Goal: Find specific page/section: Find specific page/section

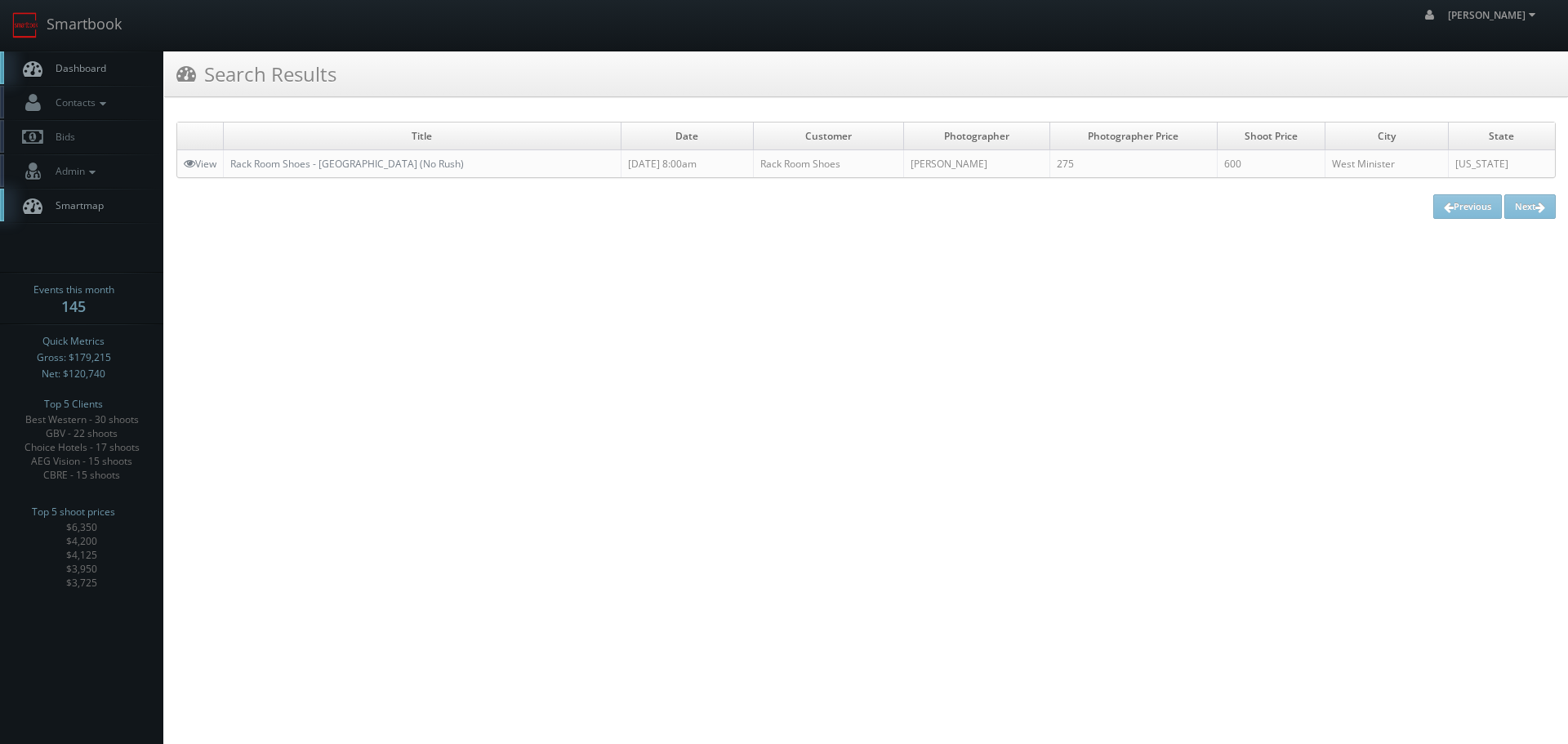
click at [56, 29] on link "Smartbook" at bounding box center [66, 25] width 134 height 50
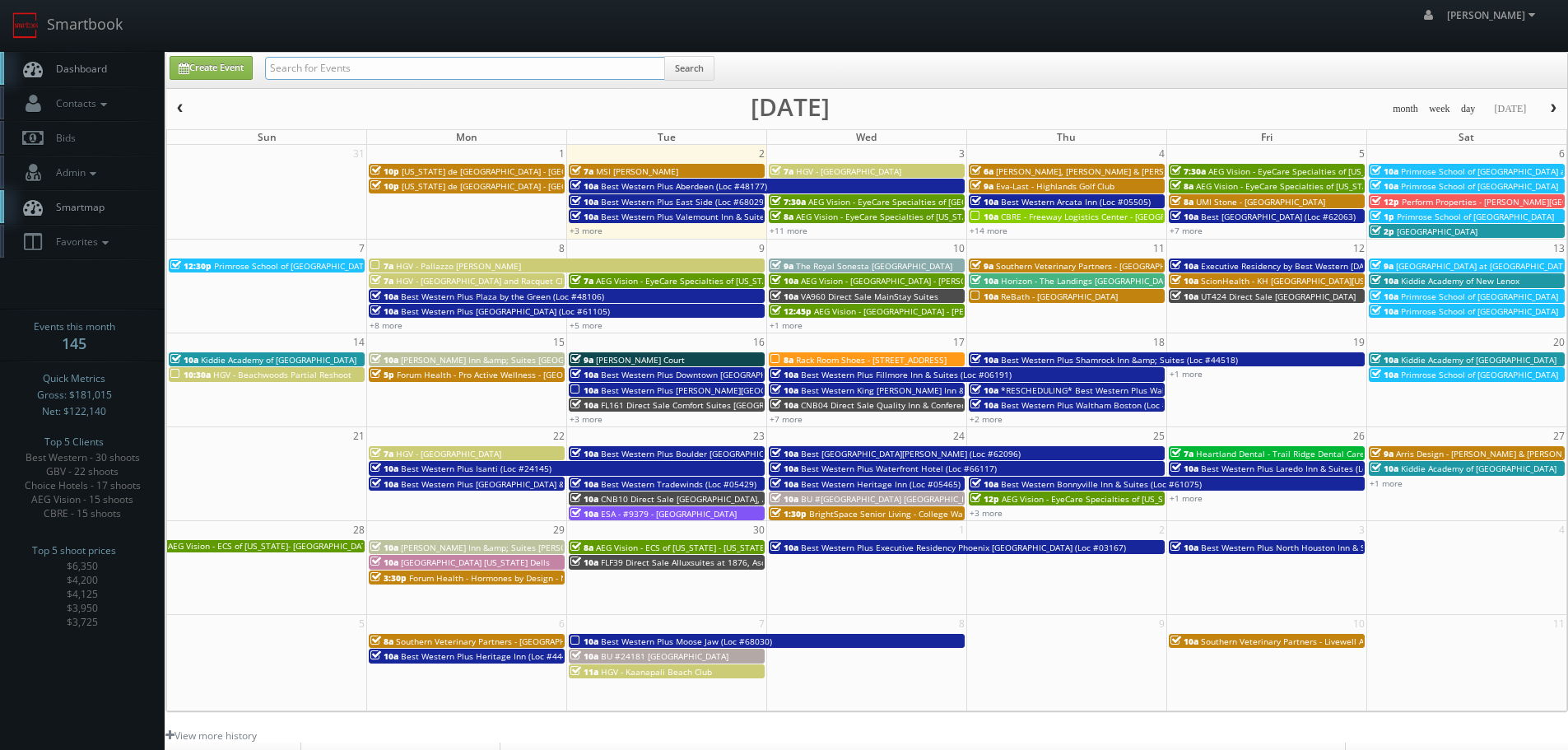
click at [589, 58] on input "text" at bounding box center [465, 68] width 400 height 23
type input "cn257"
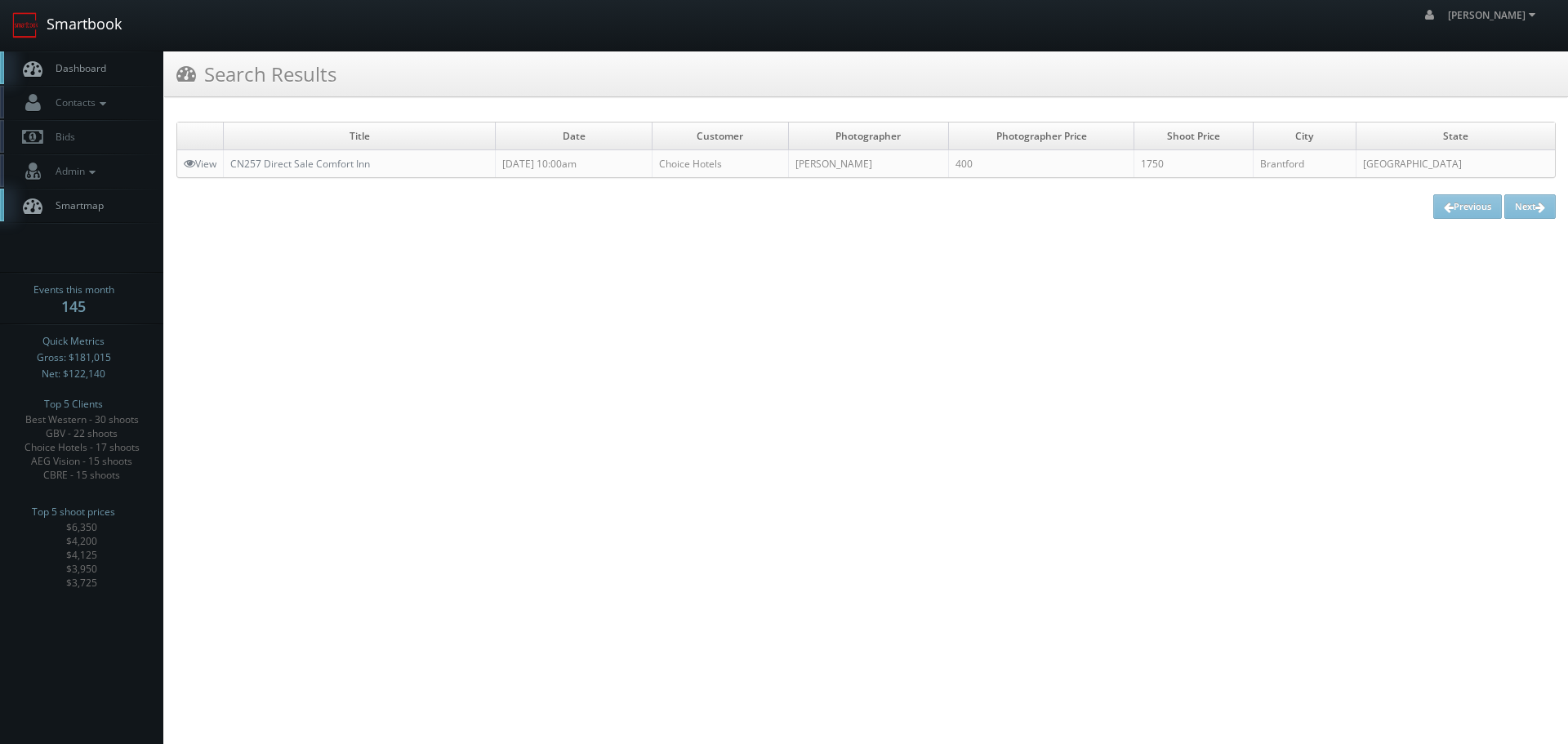
click at [117, 35] on link "Smartbook" at bounding box center [66, 25] width 134 height 50
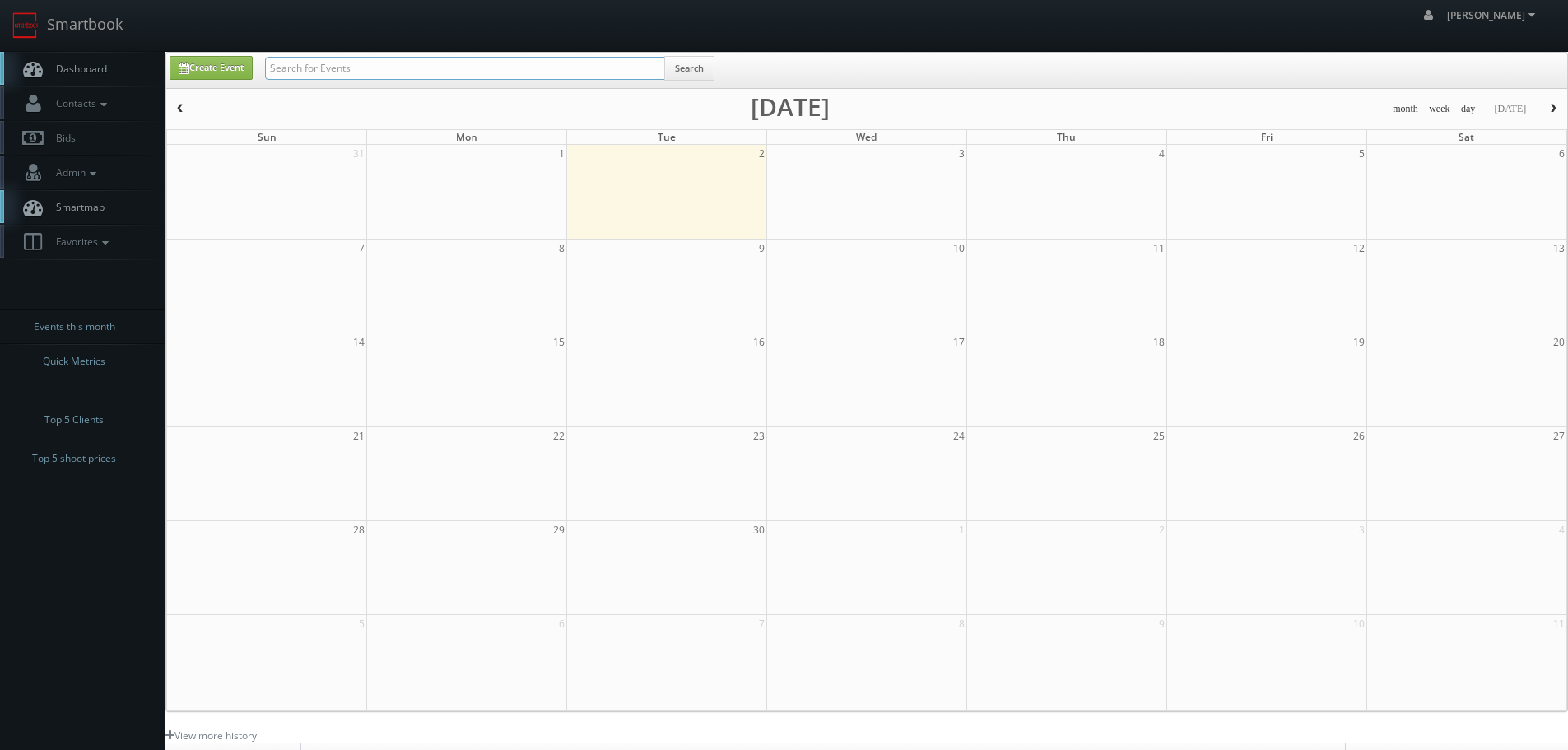
click at [343, 62] on input "text" at bounding box center [465, 68] width 400 height 23
paste input "Stephen Kane"
type input "Stephen Kane"
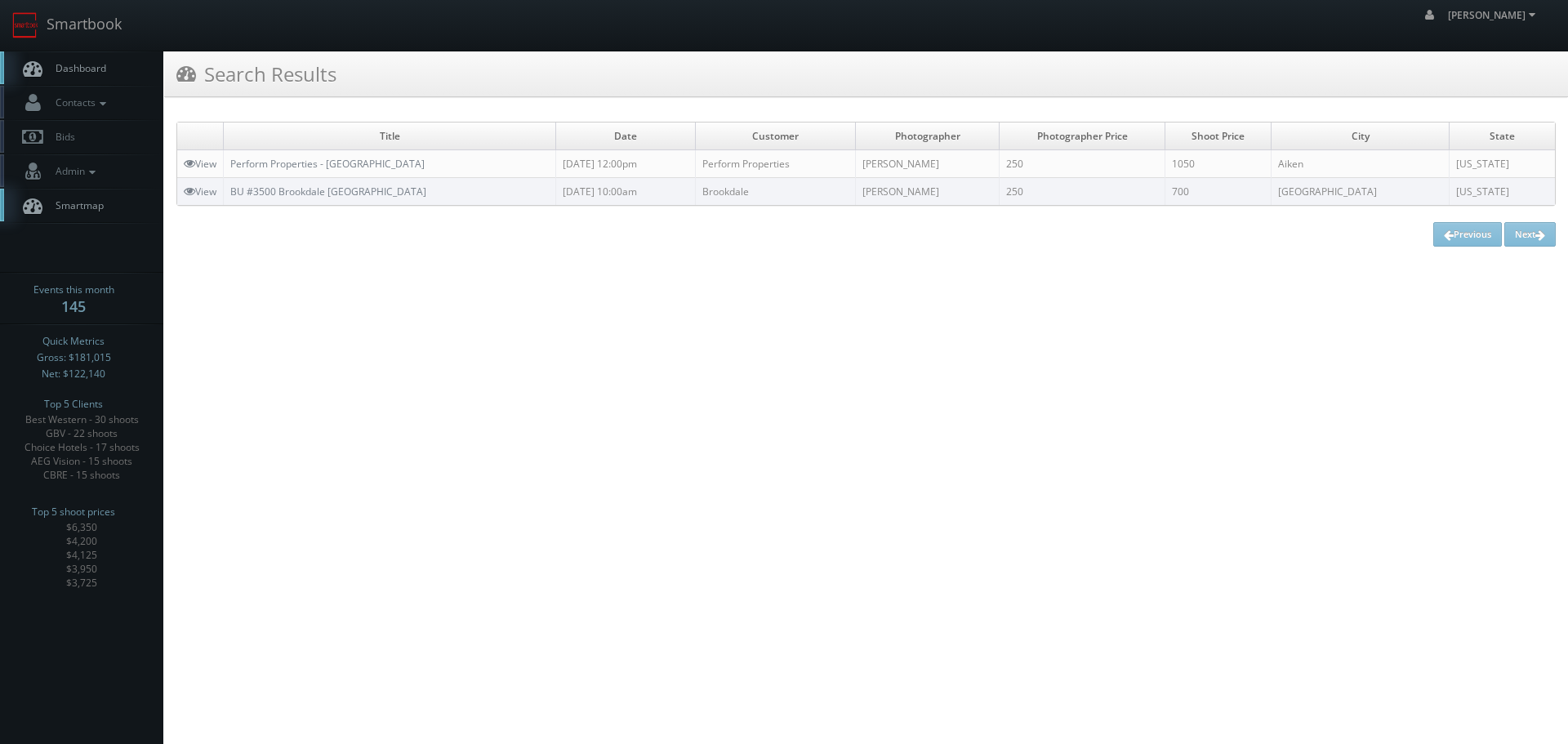
copy link "Perform Properties - [GEOGRAPHIC_DATA]"
drag, startPoint x: 487, startPoint y: 166, endPoint x: 230, endPoint y: 166, distance: 257.0
click at [230, 166] on td "Perform Properties - East Gate Shopping Center" at bounding box center [390, 164] width 333 height 28
click at [76, 35] on link "Smartbook" at bounding box center [66, 25] width 134 height 50
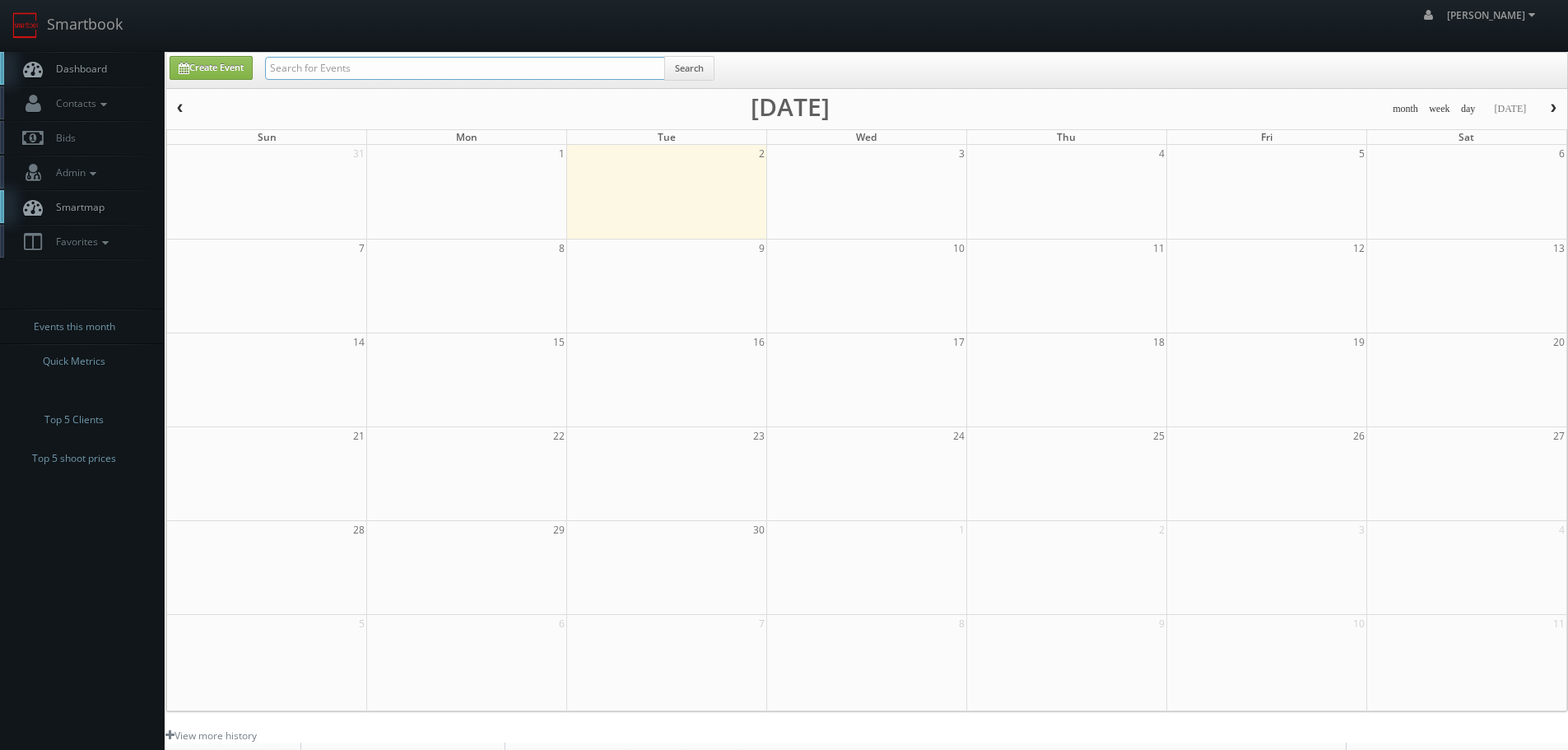
click at [465, 74] on input "text" at bounding box center [465, 68] width 400 height 23
type input "jody"
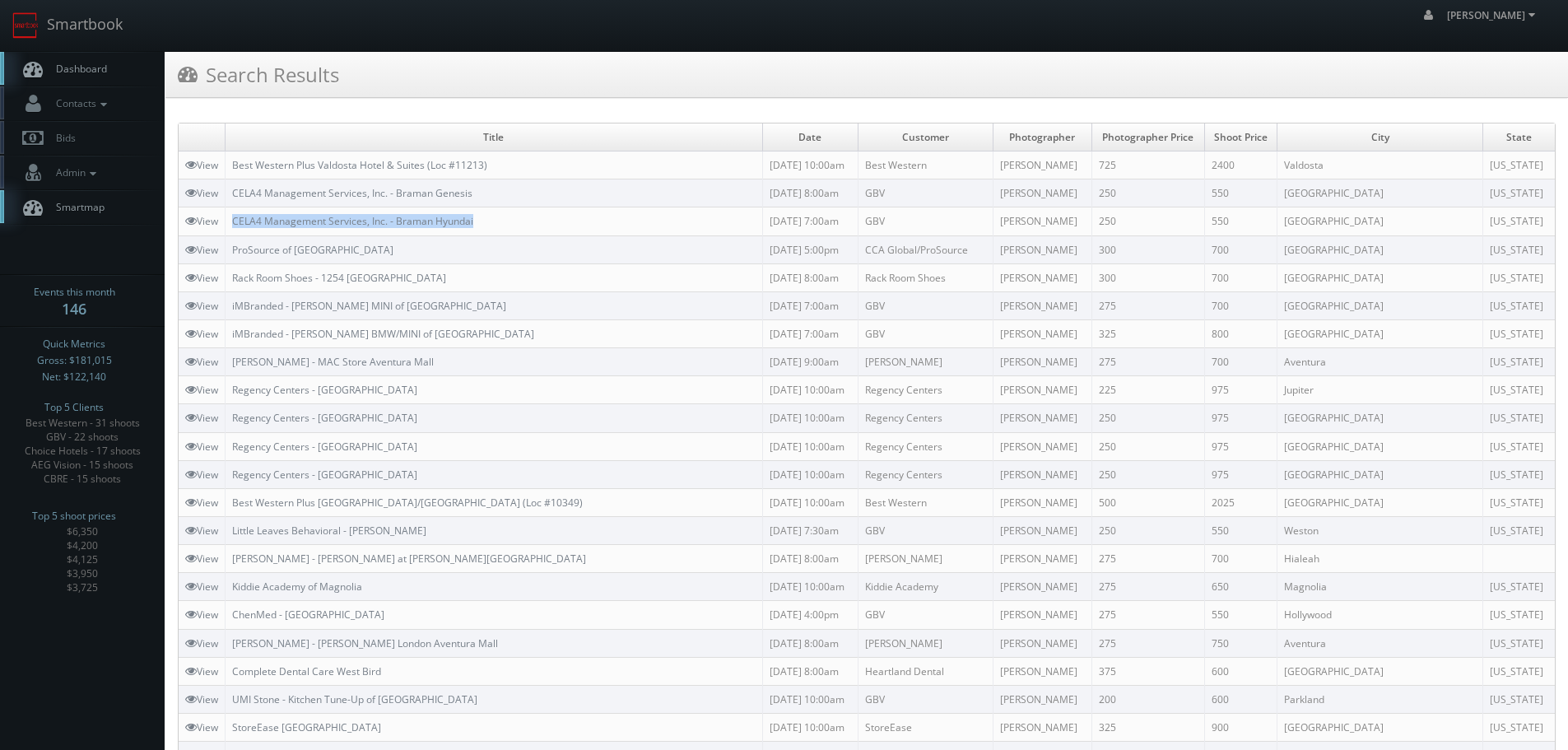
copy link "CELA4 Management Services, Inc. - Braman Hyundai"
drag, startPoint x: 493, startPoint y: 222, endPoint x: 459, endPoint y: 252, distance: 45.3
click at [243, 214] on td "CELA4 Management Services, Inc. - Braman Hyundai" at bounding box center [494, 220] width 538 height 28
copy link "CELA4 Management Services, Inc. - Braman Genesis"
drag, startPoint x: 520, startPoint y: 189, endPoint x: 235, endPoint y: 193, distance: 285.0
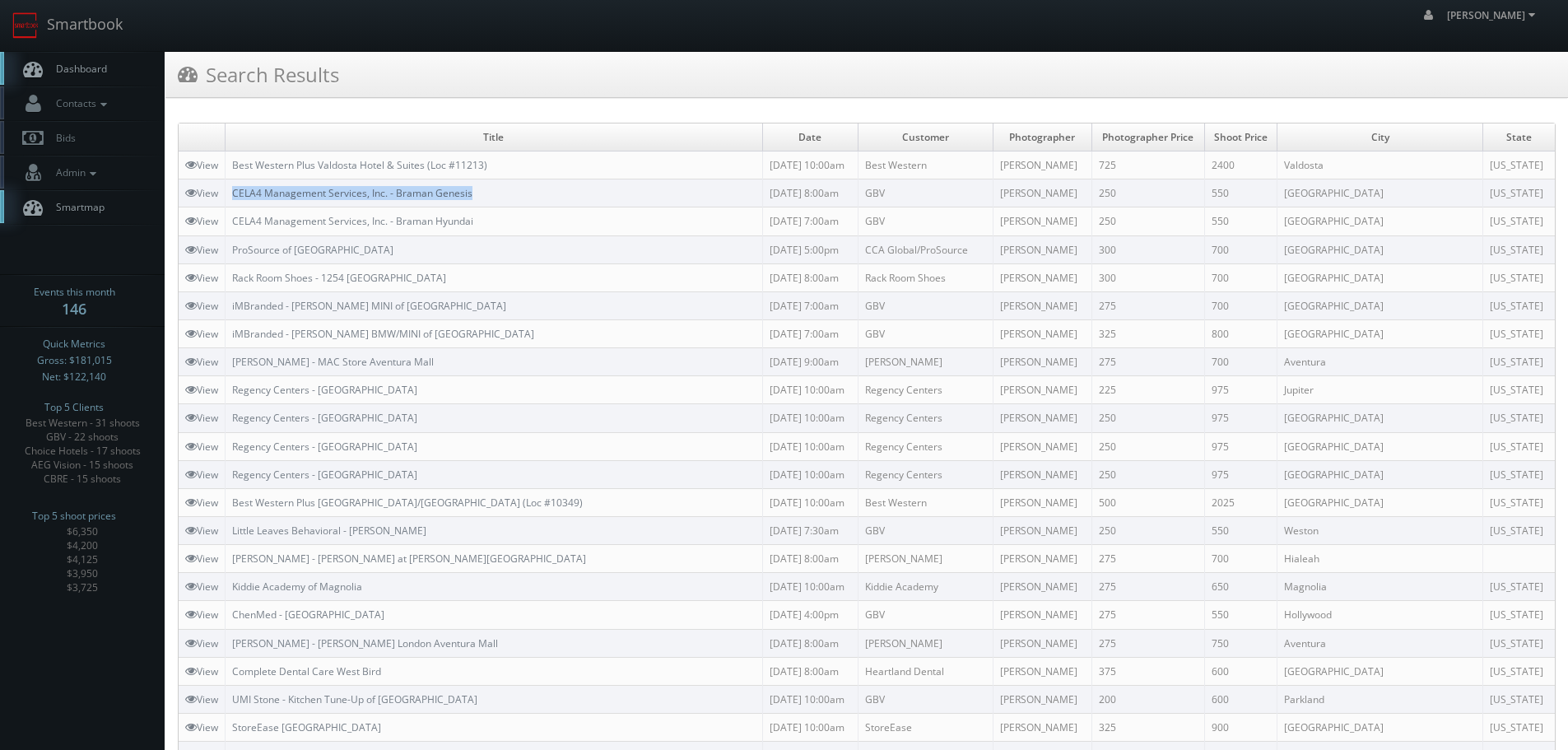
click at [235, 193] on td "CELA4 Management Services, Inc. - Braman Genesis" at bounding box center [494, 193] width 538 height 28
click at [33, 39] on link "Smartbook" at bounding box center [67, 25] width 135 height 51
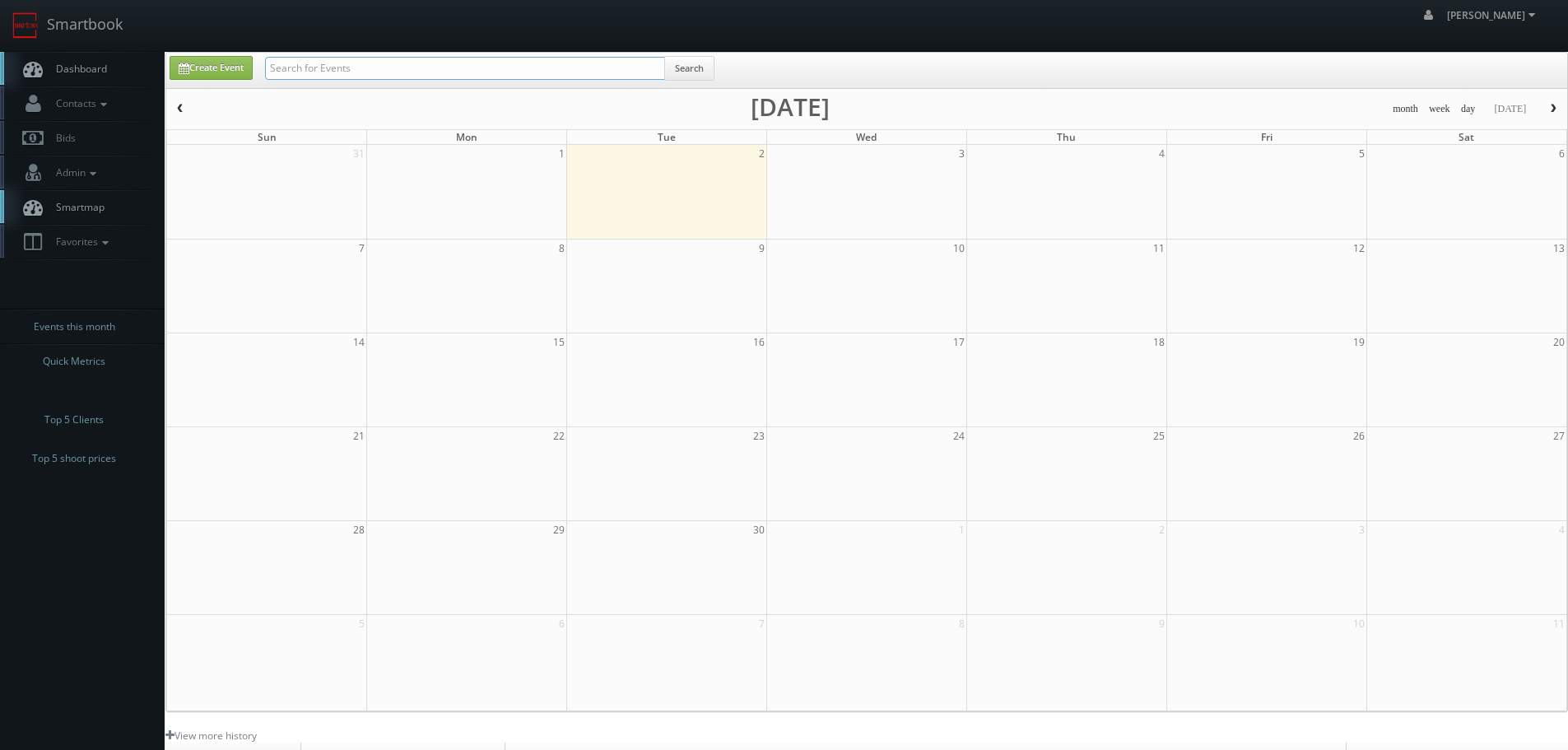
click at [278, 70] on input "text" at bounding box center [465, 68] width 400 height 23
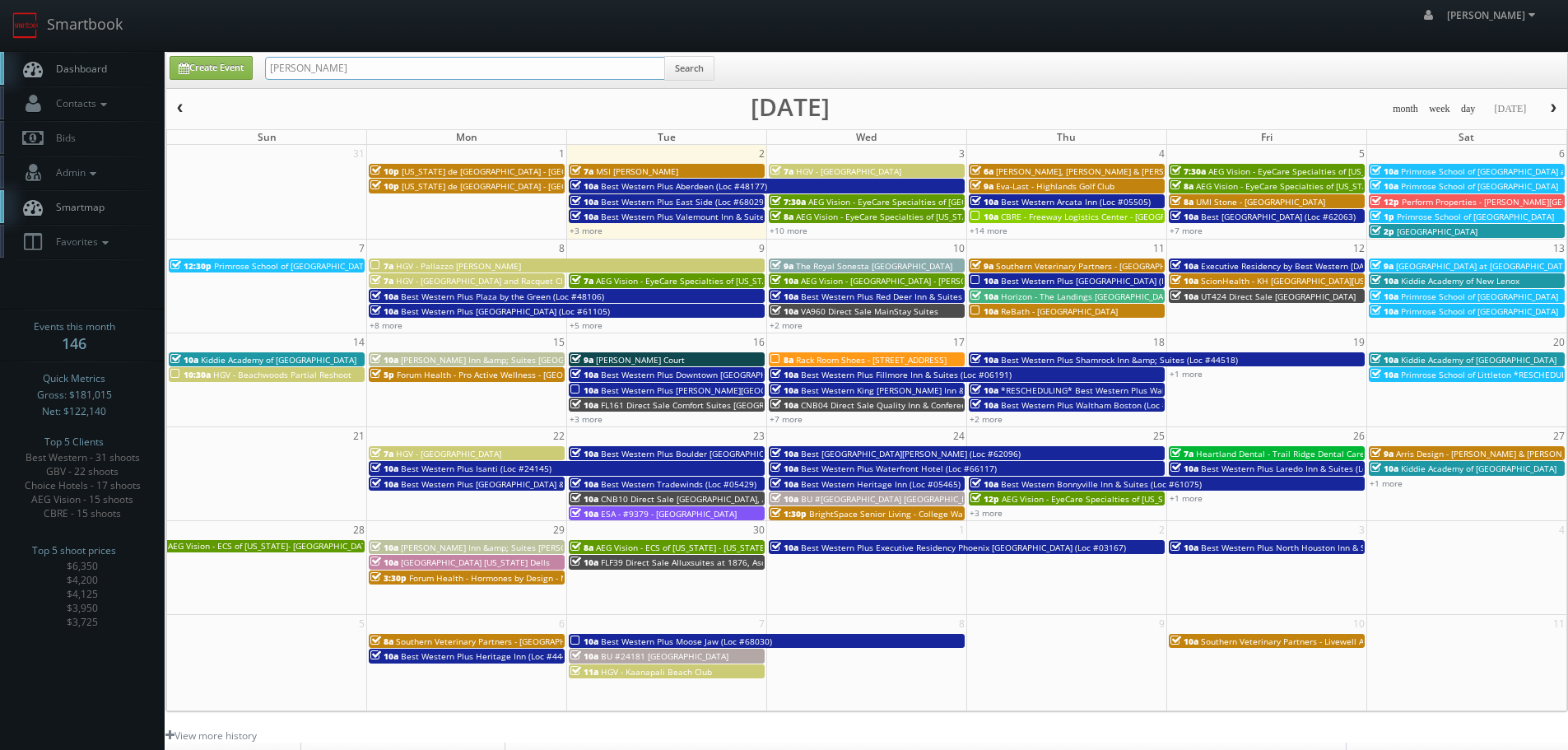
type input "eric lozaga"
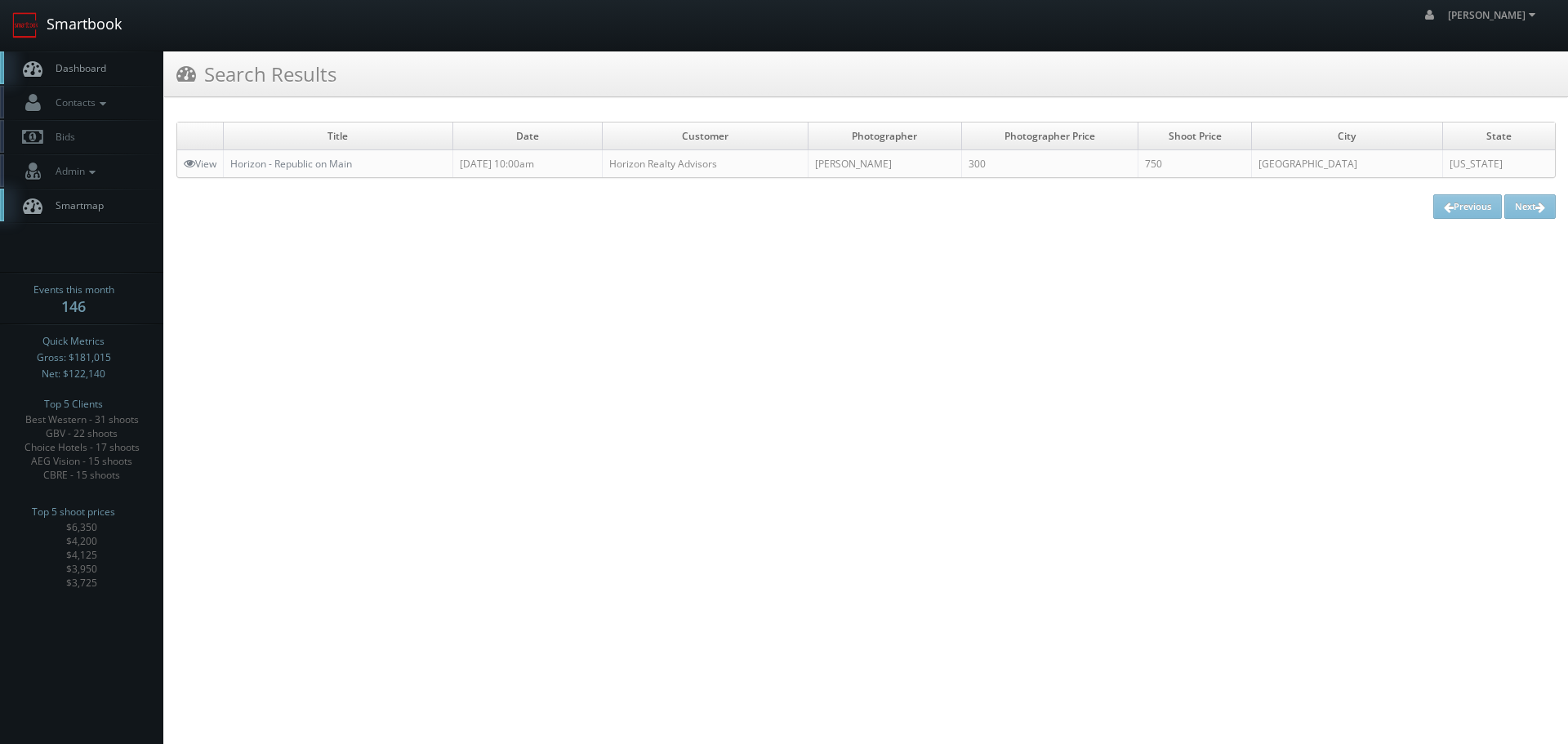
click at [71, 35] on link "Smartbook" at bounding box center [66, 25] width 134 height 50
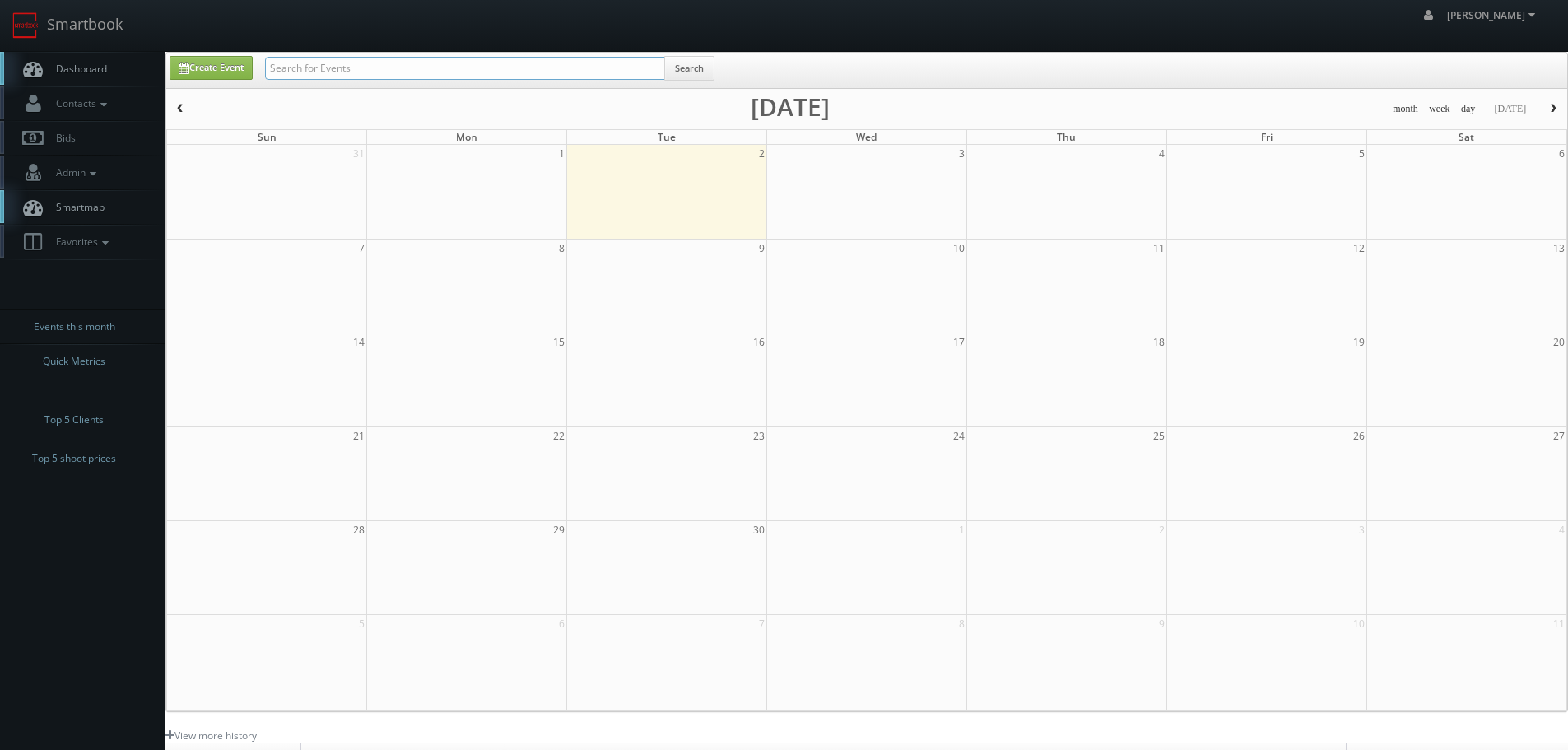
click at [375, 70] on input "text" at bounding box center [465, 68] width 400 height 23
type input "11187"
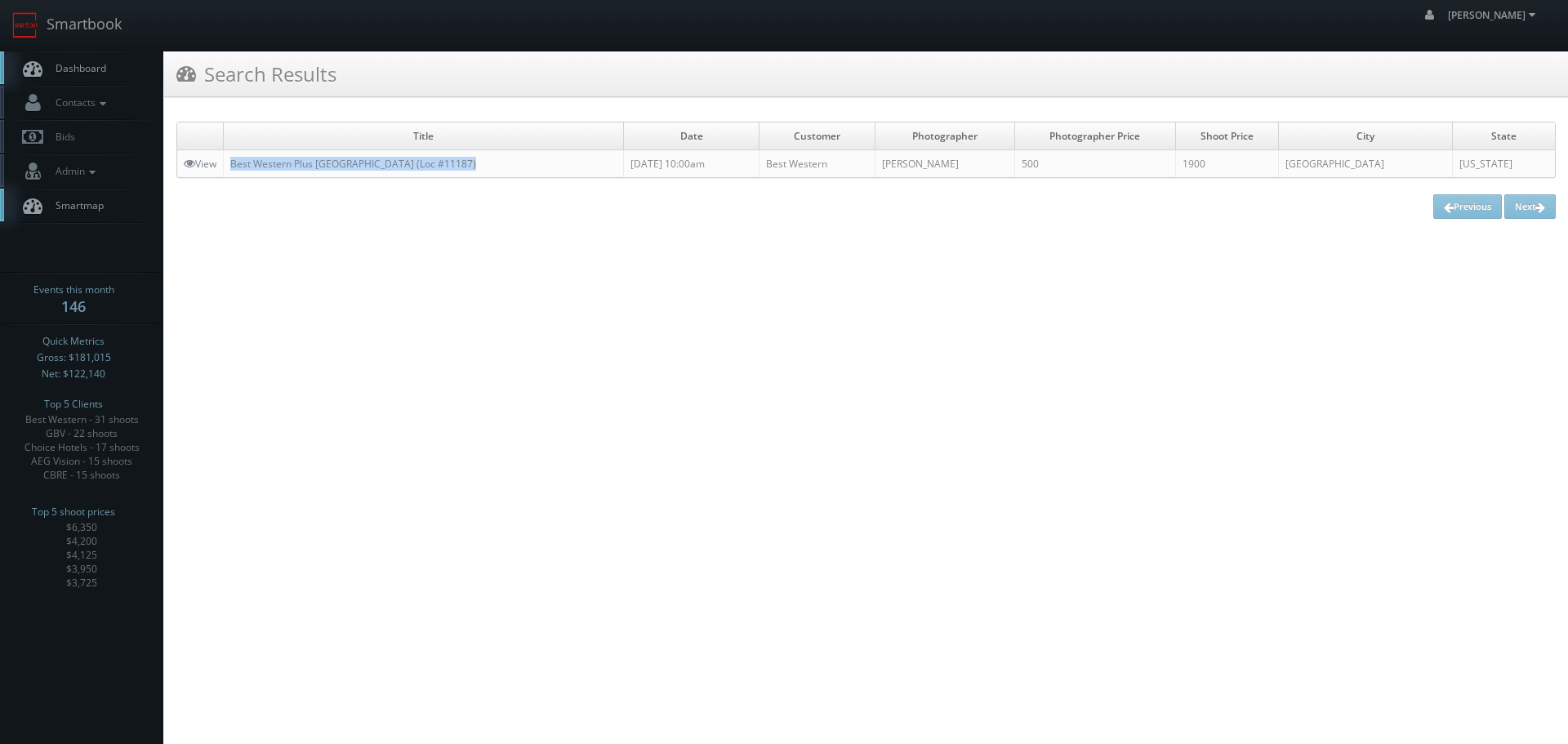
copy link "Best Western Plus Richmond Hill Inn (Loc #11187)"
drag, startPoint x: 481, startPoint y: 164, endPoint x: 228, endPoint y: 171, distance: 253.1
click at [228, 171] on td "Best Western Plus Richmond Hill Inn (Loc #11187)" at bounding box center [424, 164] width 400 height 28
click at [85, 25] on link "Smartbook" at bounding box center [66, 25] width 134 height 50
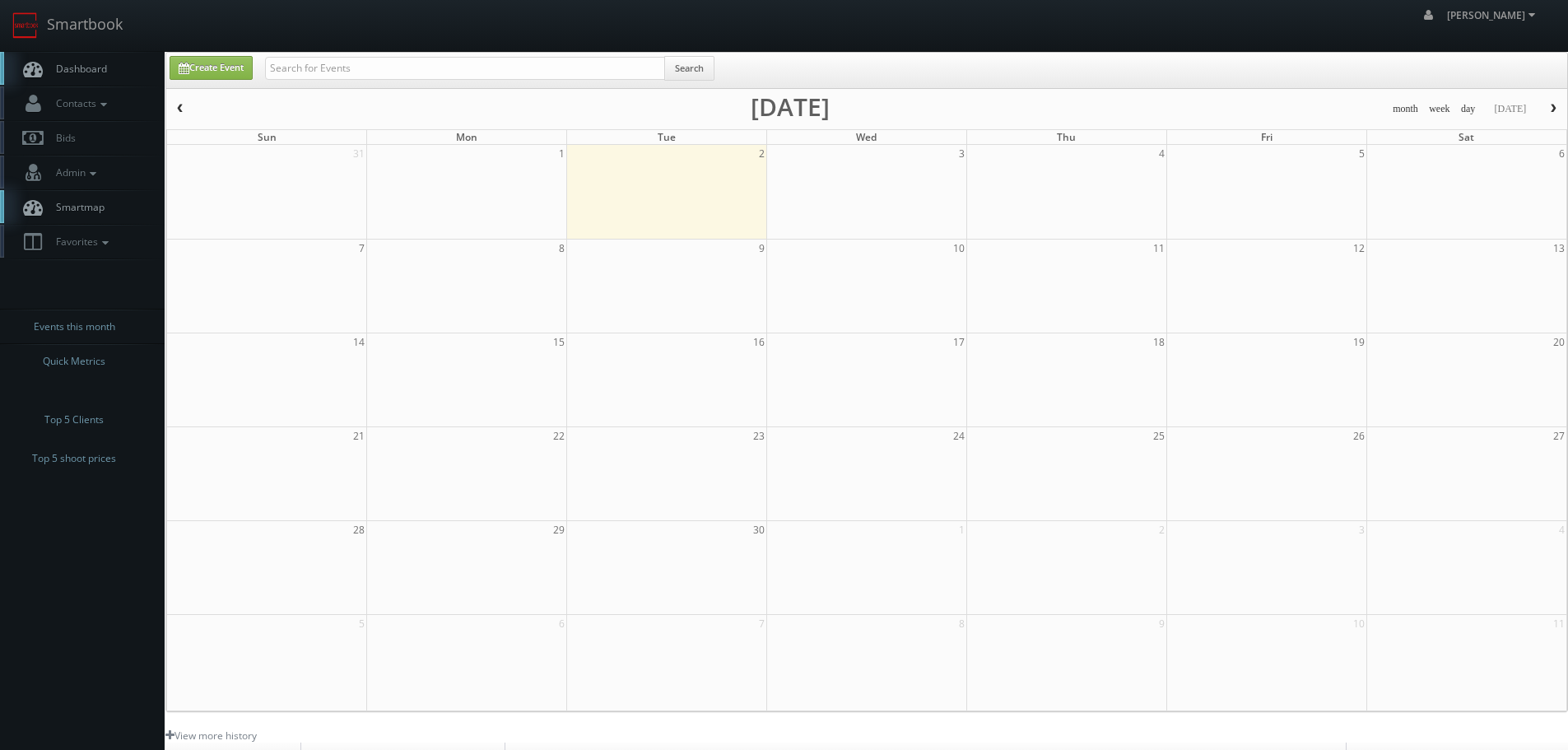
click at [345, 80] on div "Search" at bounding box center [489, 72] width 449 height 33
click at [347, 70] on input "text" at bounding box center [465, 68] width 400 height 23
type input "05385"
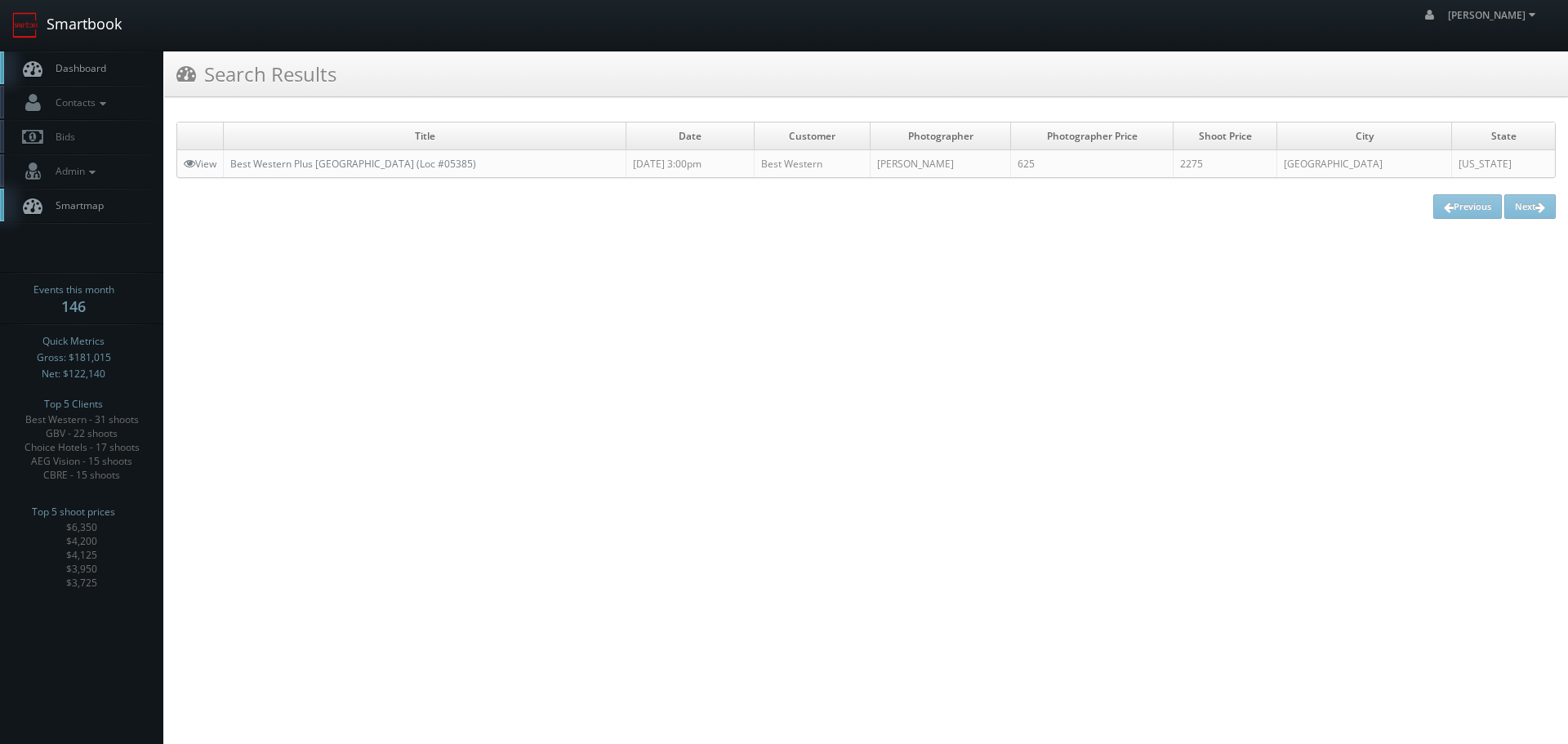
click at [106, 32] on link "Smartbook" at bounding box center [66, 25] width 134 height 50
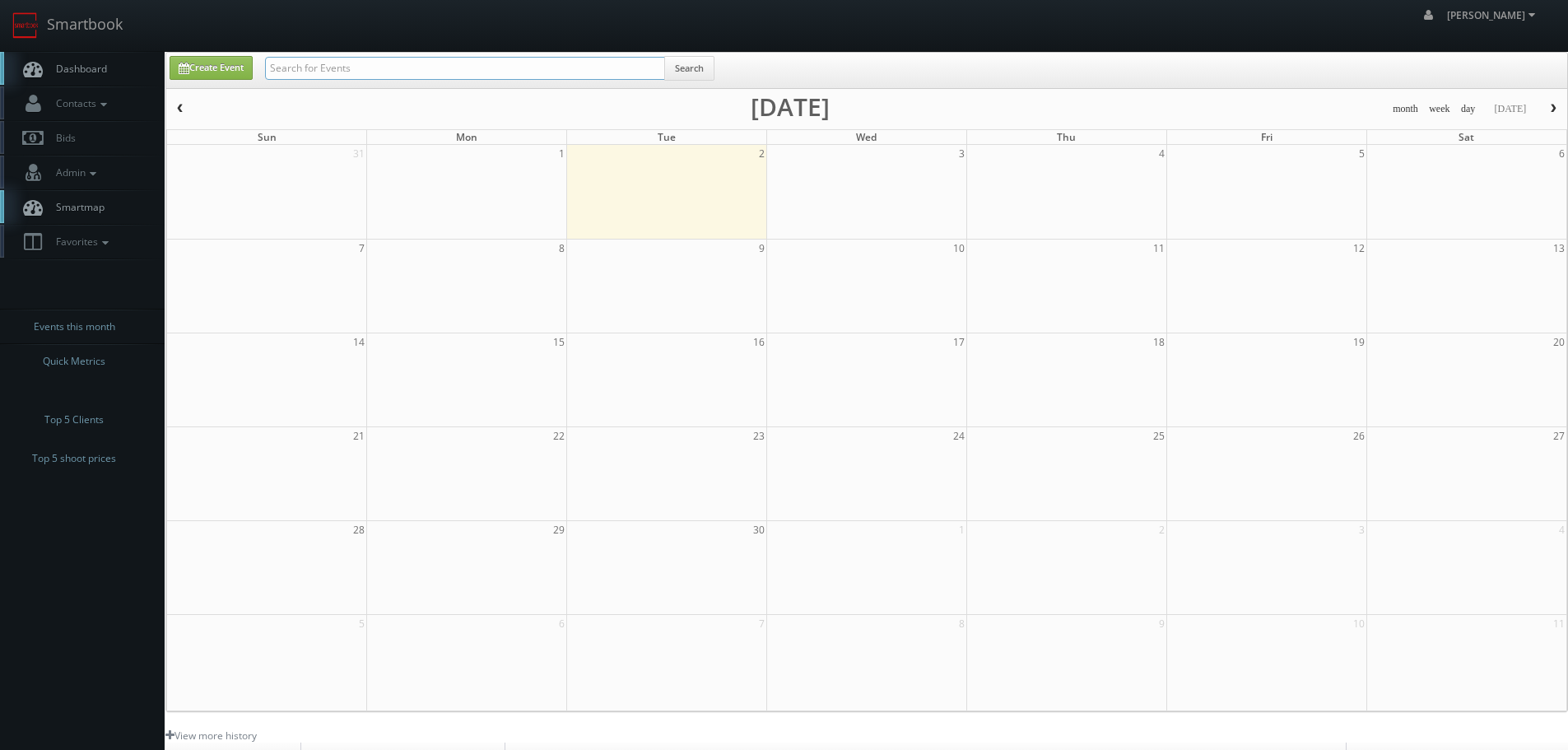
click at [375, 68] on input "text" at bounding box center [465, 68] width 400 height 23
type input "38166"
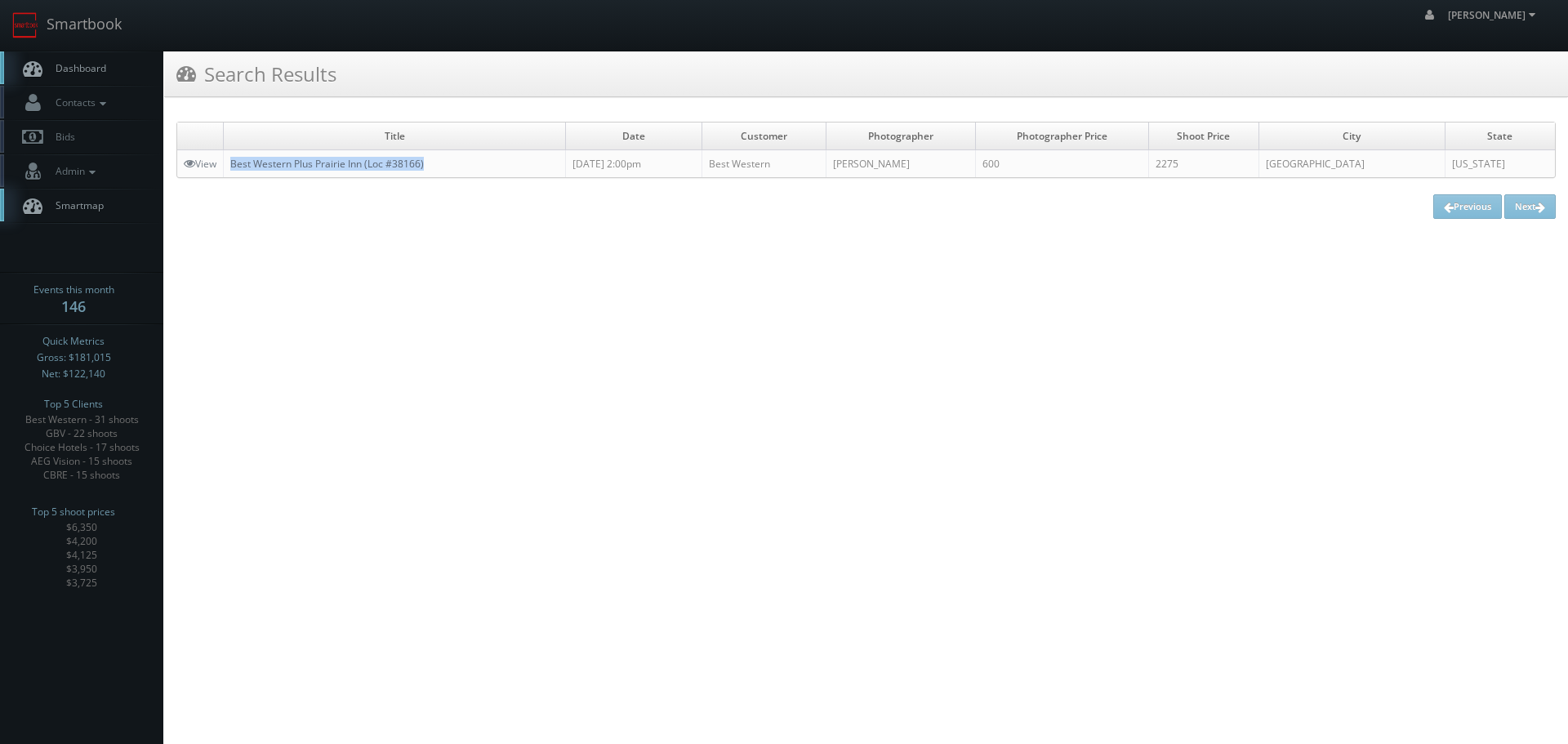
drag, startPoint x: 455, startPoint y: 163, endPoint x: 233, endPoint y: 167, distance: 222.0
click at [233, 167] on td "Best Western Plus Prairie Inn (Loc #38166)" at bounding box center [395, 164] width 342 height 28
copy link "Best Western Plus Prairie Inn (Loc #38166)"
click at [97, 30] on link "Smartbook" at bounding box center [66, 25] width 134 height 50
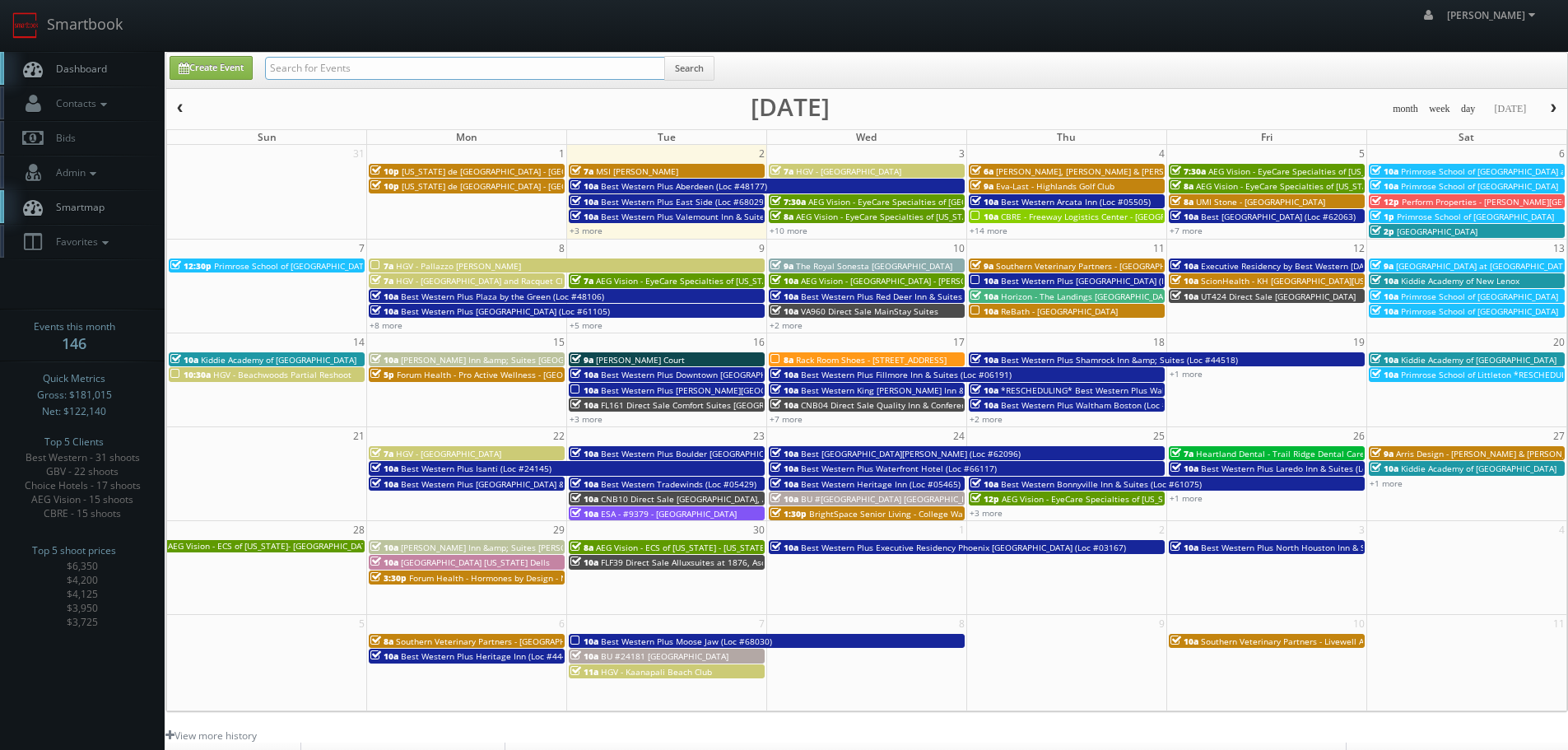
click at [379, 75] on input "text" at bounding box center [465, 68] width 400 height 23
paste input "Eyes of the World - Washington Park"
type input "Eyes of the World - Washington Park"
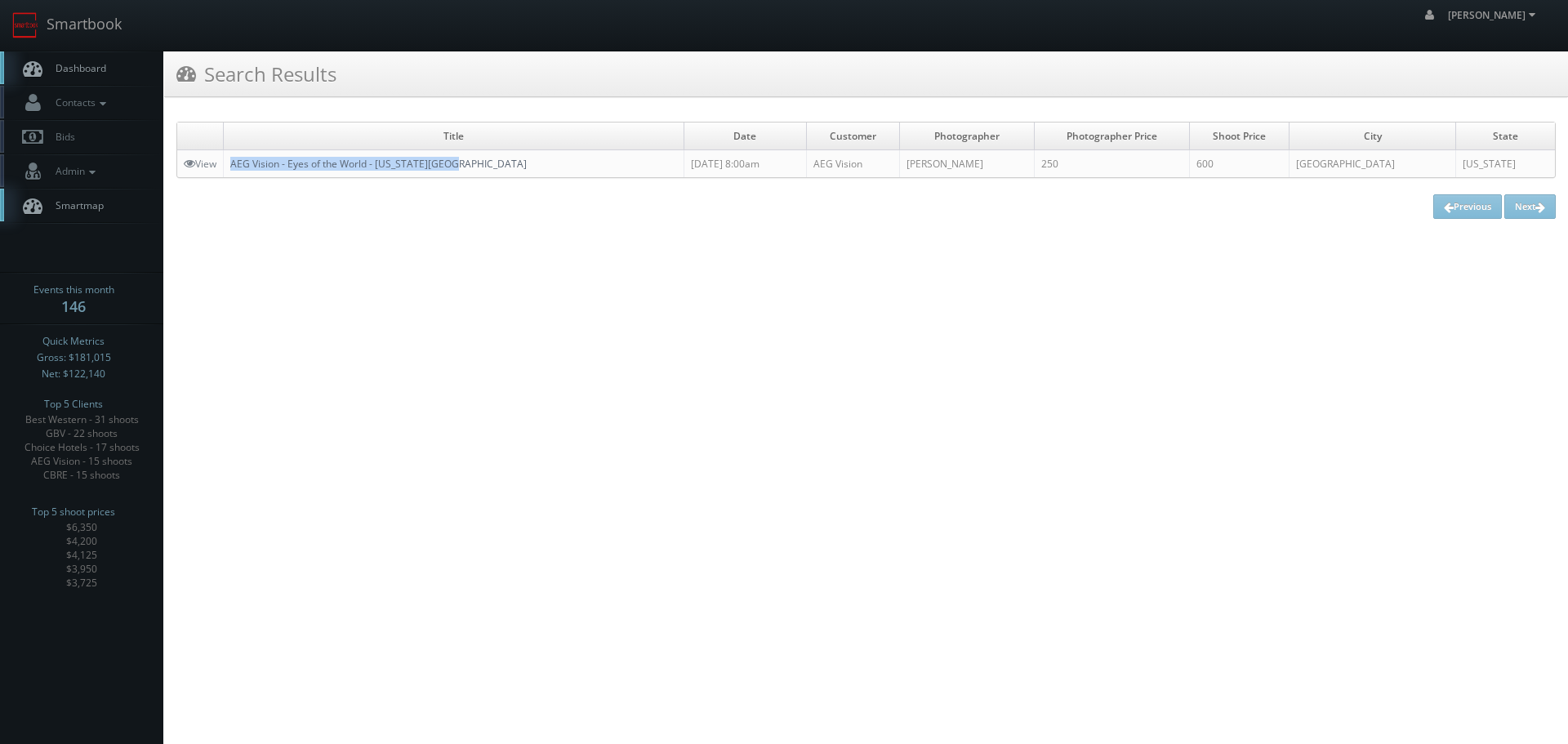
copy link "AEG Vision - Eyes of the World - [US_STATE][GEOGRAPHIC_DATA]"
drag, startPoint x: 495, startPoint y: 162, endPoint x: 234, endPoint y: 168, distance: 261.1
click at [234, 168] on td "AEG Vision - Eyes of the World - [US_STATE][GEOGRAPHIC_DATA]" at bounding box center [455, 164] width 461 height 28
click at [69, 26] on link "Smartbook" at bounding box center [66, 25] width 134 height 50
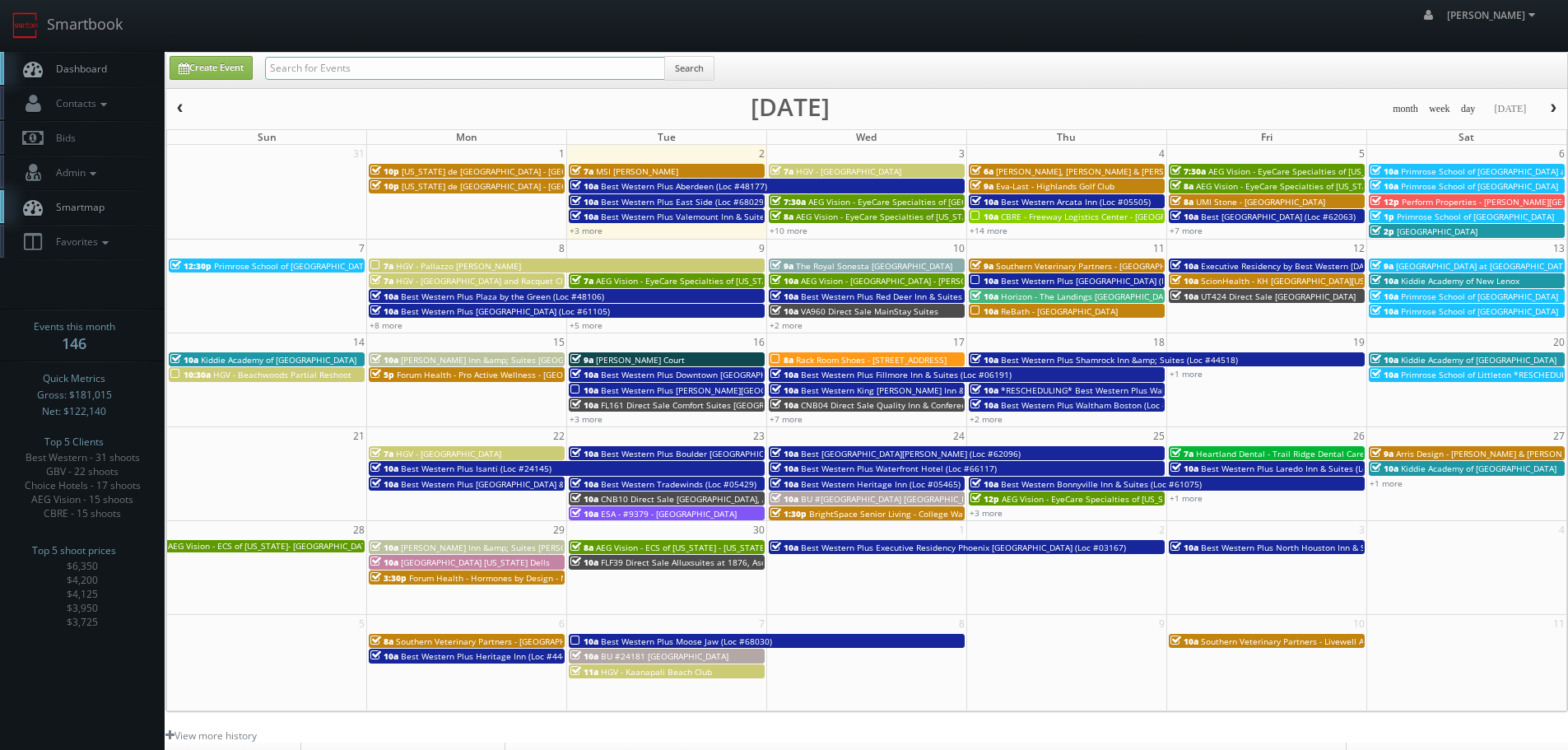
click at [460, 72] on input "text" at bounding box center [465, 68] width 400 height 23
paste input "AEG Vision - Eyes of the World - Washington Park"
type input "AEG Vision - Eyes of the World - Washington Park"
click at [690, 70] on button "Search" at bounding box center [690, 68] width 51 height 24
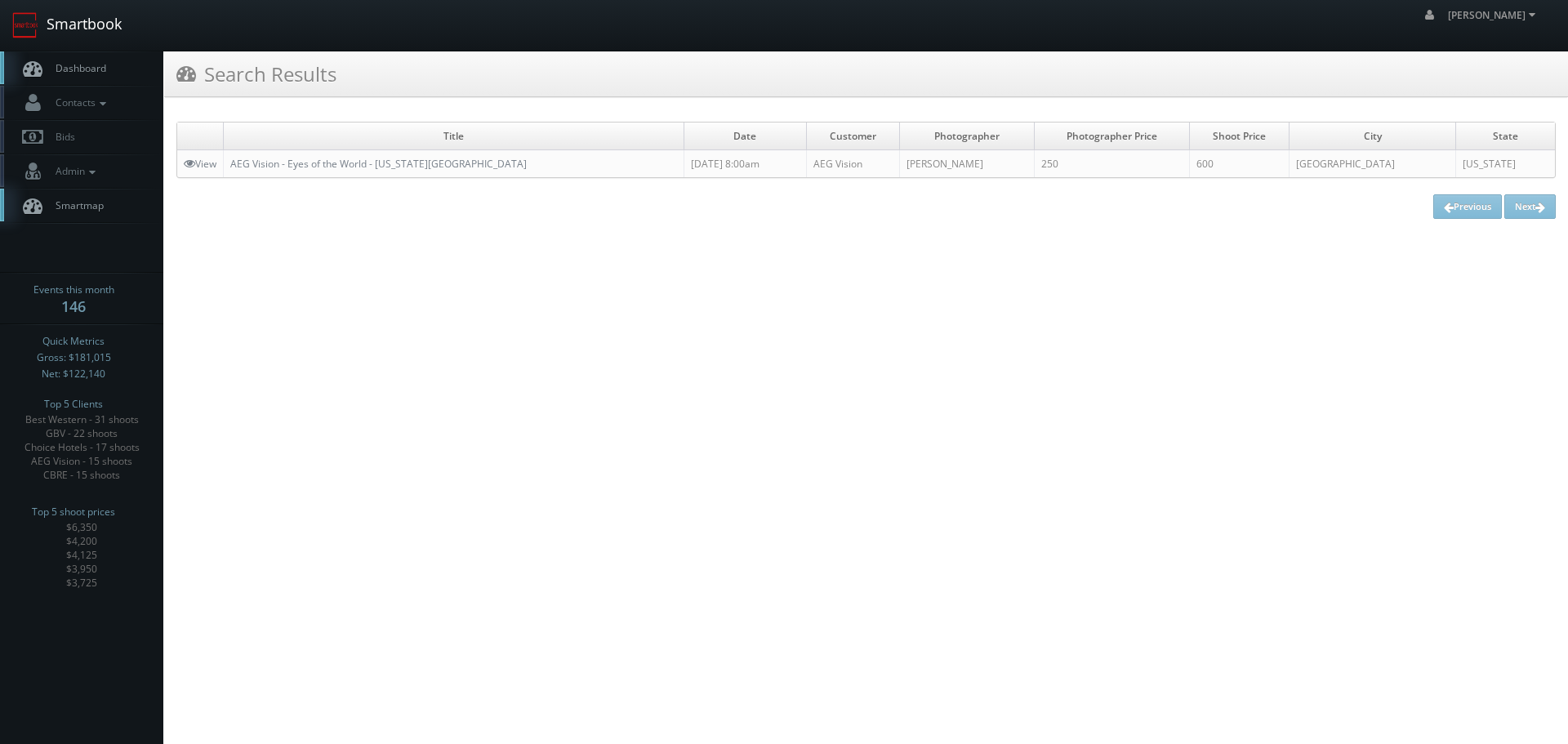
click at [109, 32] on link "Smartbook" at bounding box center [66, 25] width 134 height 50
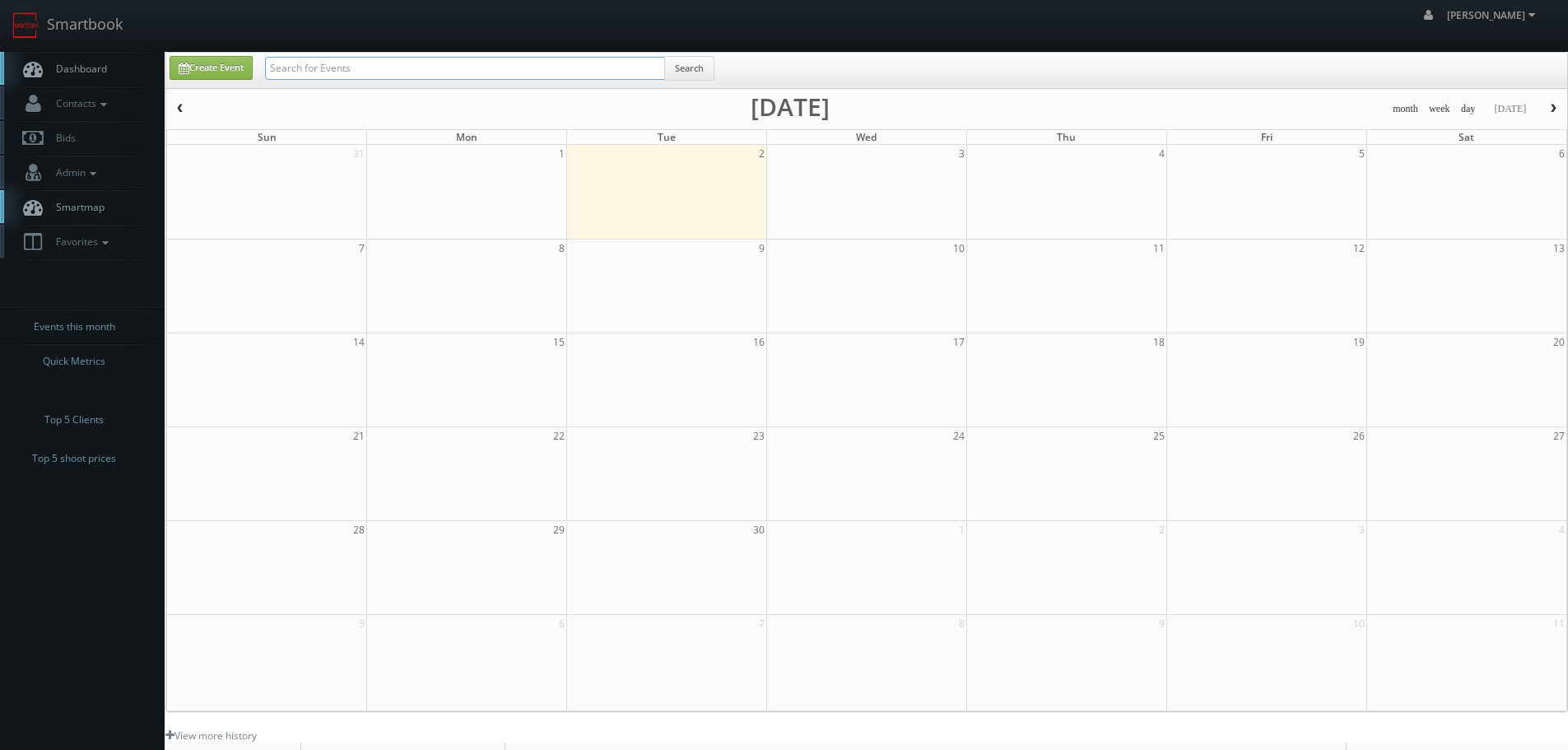
click at [370, 60] on input "text" at bounding box center [465, 68] width 400 height 23
paste input "Nespresso Even Target Headquarters"
type input "Nespresso Even Target Headquarters"
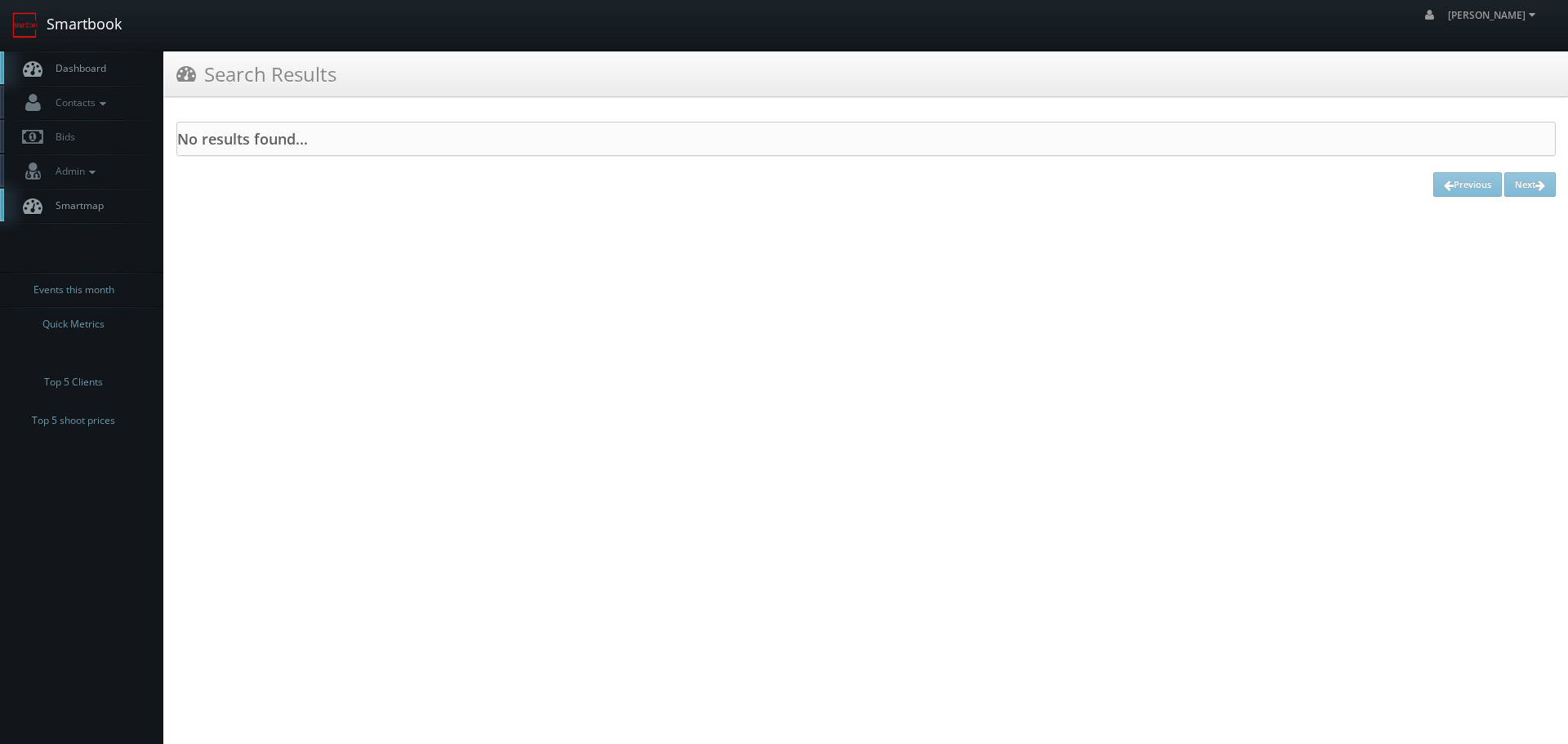
click at [96, 43] on link "Smartbook" at bounding box center [66, 25] width 134 height 50
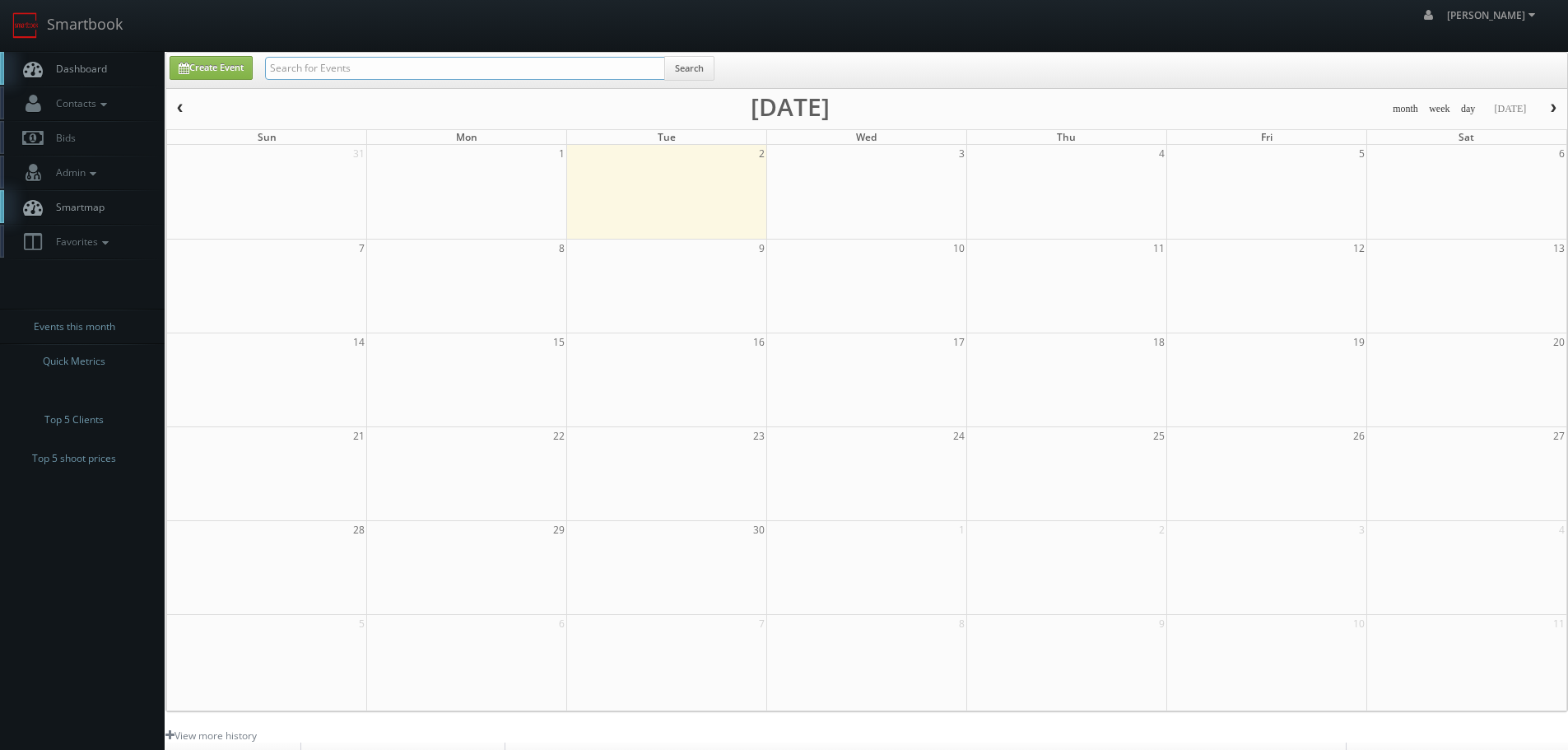
drag, startPoint x: 0, startPoint y: 0, endPoint x: 393, endPoint y: 64, distance: 398.2
click at [393, 64] on input "text" at bounding box center [465, 68] width 400 height 23
type input "nespresso"
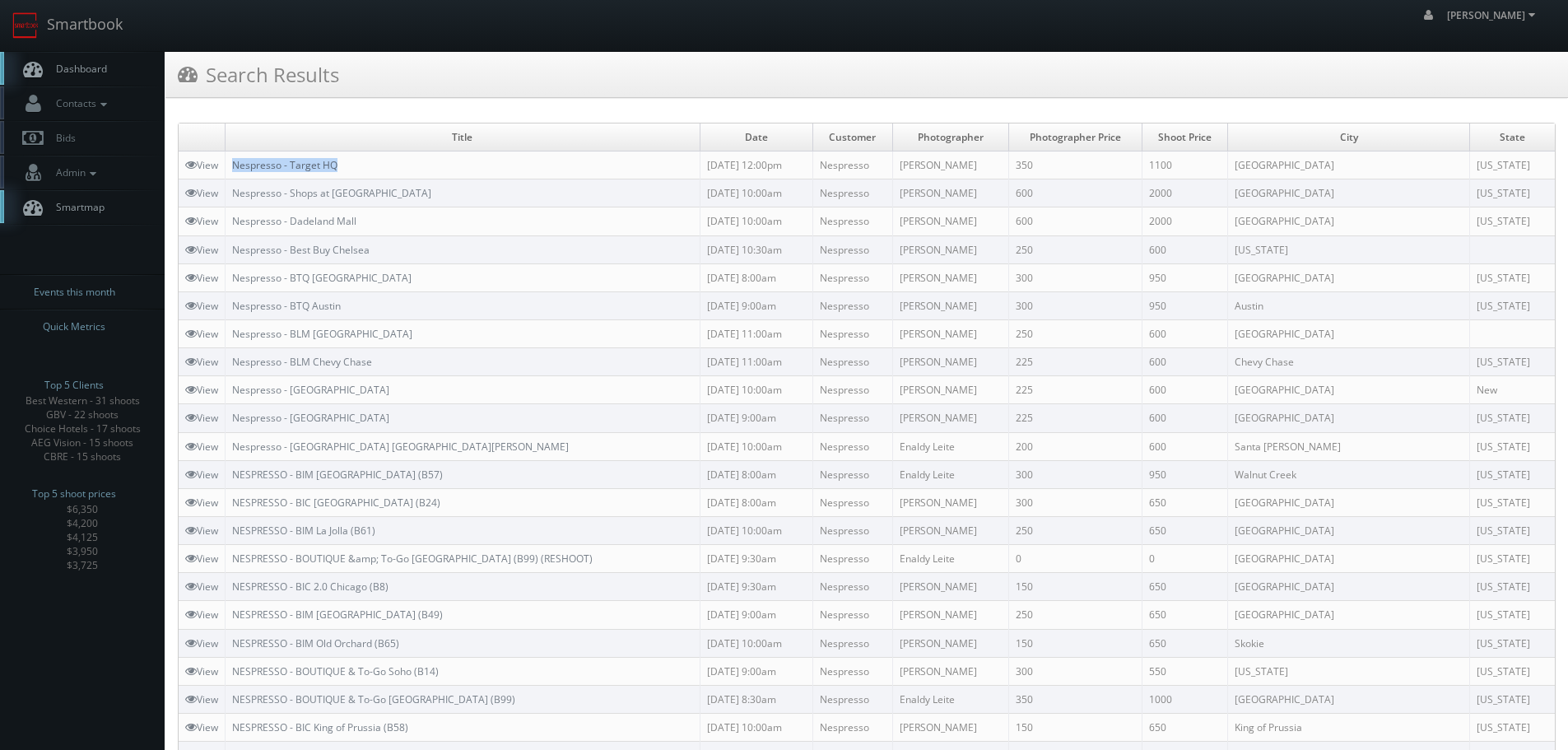
copy link "Nespresso - Target HQ"
drag, startPoint x: 380, startPoint y: 163, endPoint x: 235, endPoint y: 167, distance: 145.1
click at [235, 167] on td "Nespresso - Target HQ" at bounding box center [463, 165] width 474 height 28
click at [73, 13] on link "Smartbook" at bounding box center [67, 25] width 135 height 51
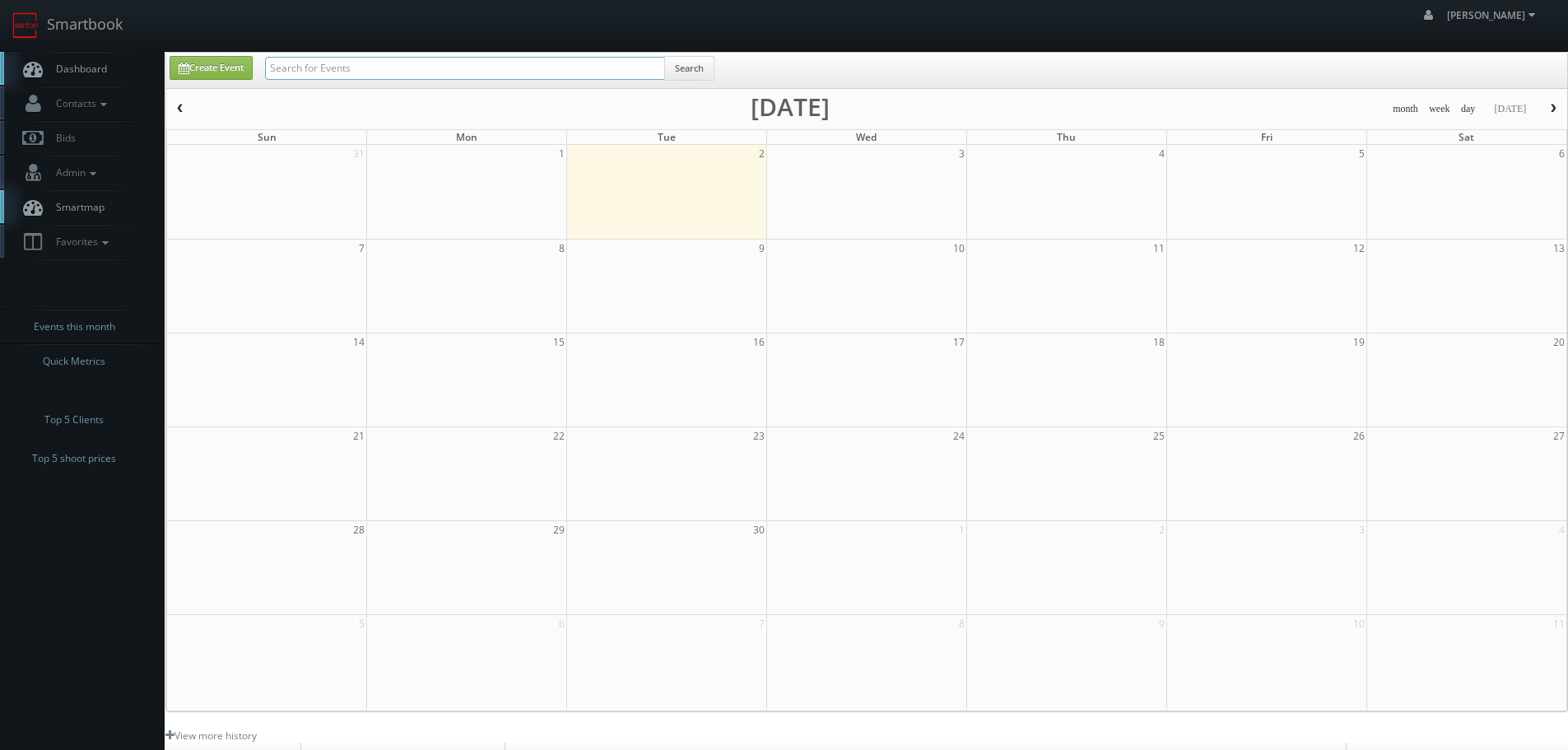
click at [403, 63] on input "text" at bounding box center [465, 68] width 400 height 23
paste input "Norwalk"
type input "Norwalk"
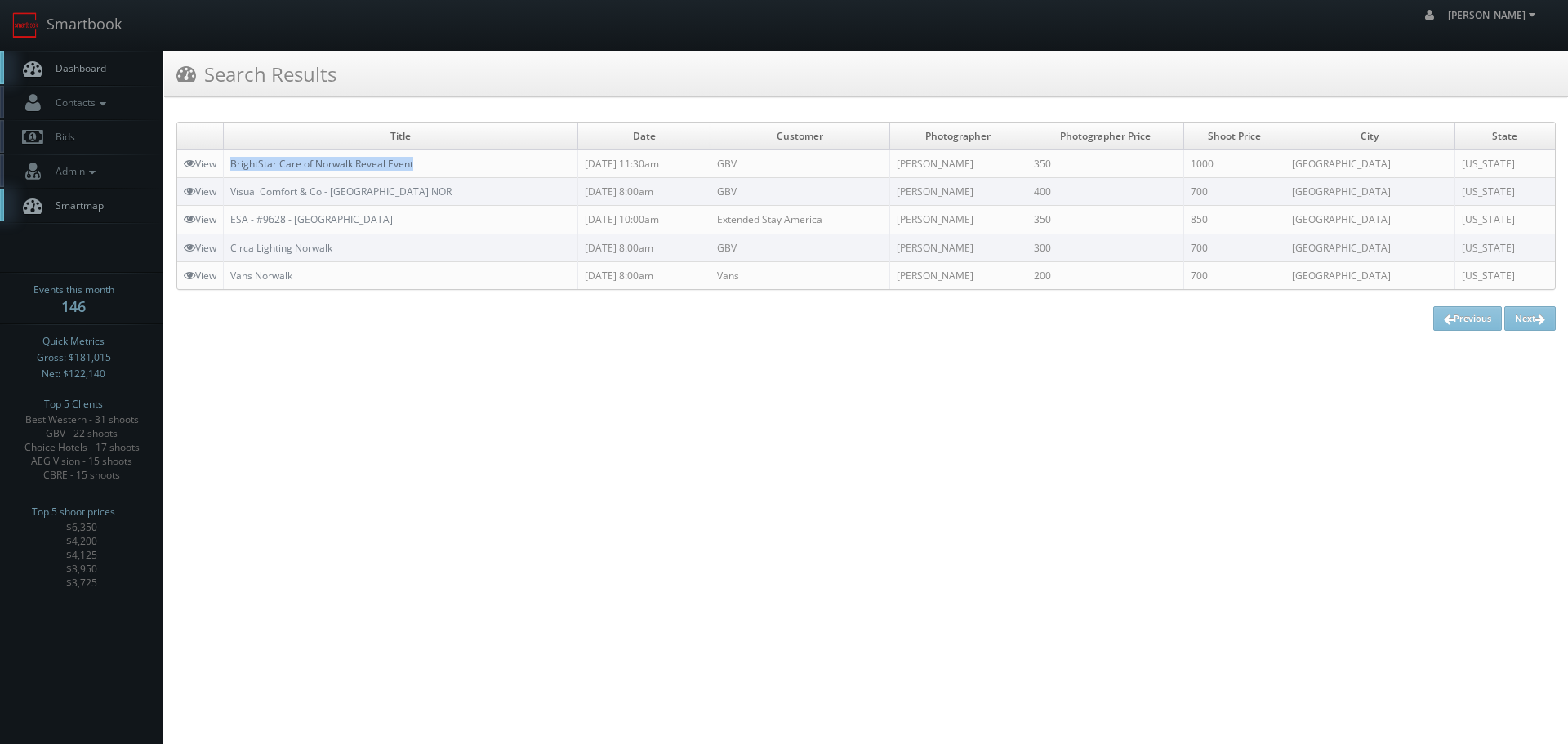
drag, startPoint x: 433, startPoint y: 160, endPoint x: 250, endPoint y: 162, distance: 183.0
click at [233, 163] on td "BrightStar Care of Norwalk Reveal Event" at bounding box center [401, 164] width 354 height 28
copy link "BrightStar Care of Norwalk Reveal Event"
click at [68, 33] on link "Smartbook" at bounding box center [66, 25] width 134 height 50
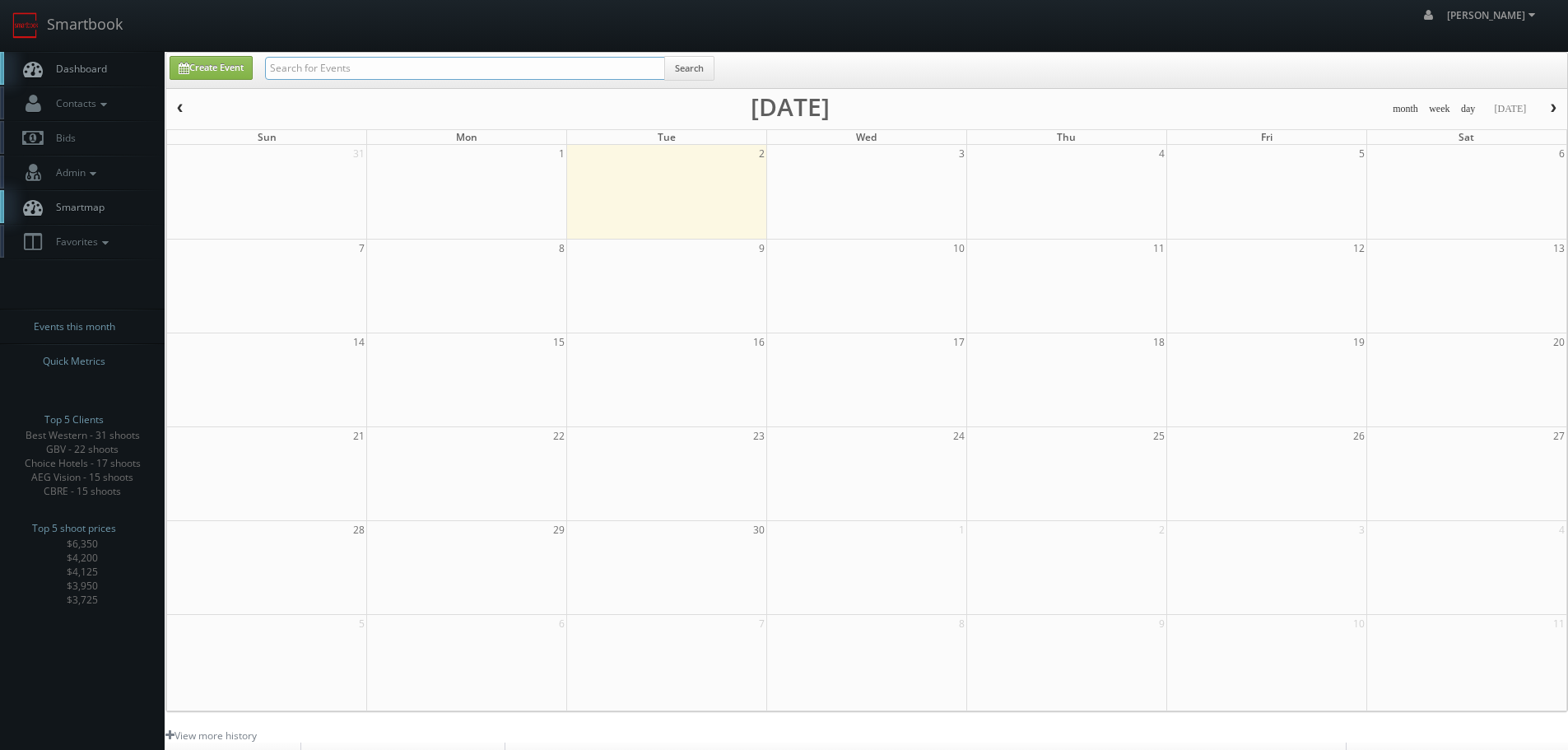
click at [382, 73] on input "text" at bounding box center [465, 68] width 400 height 23
paste input "[PERSON_NAME] Smiles"
type input "[PERSON_NAME] Smiles"
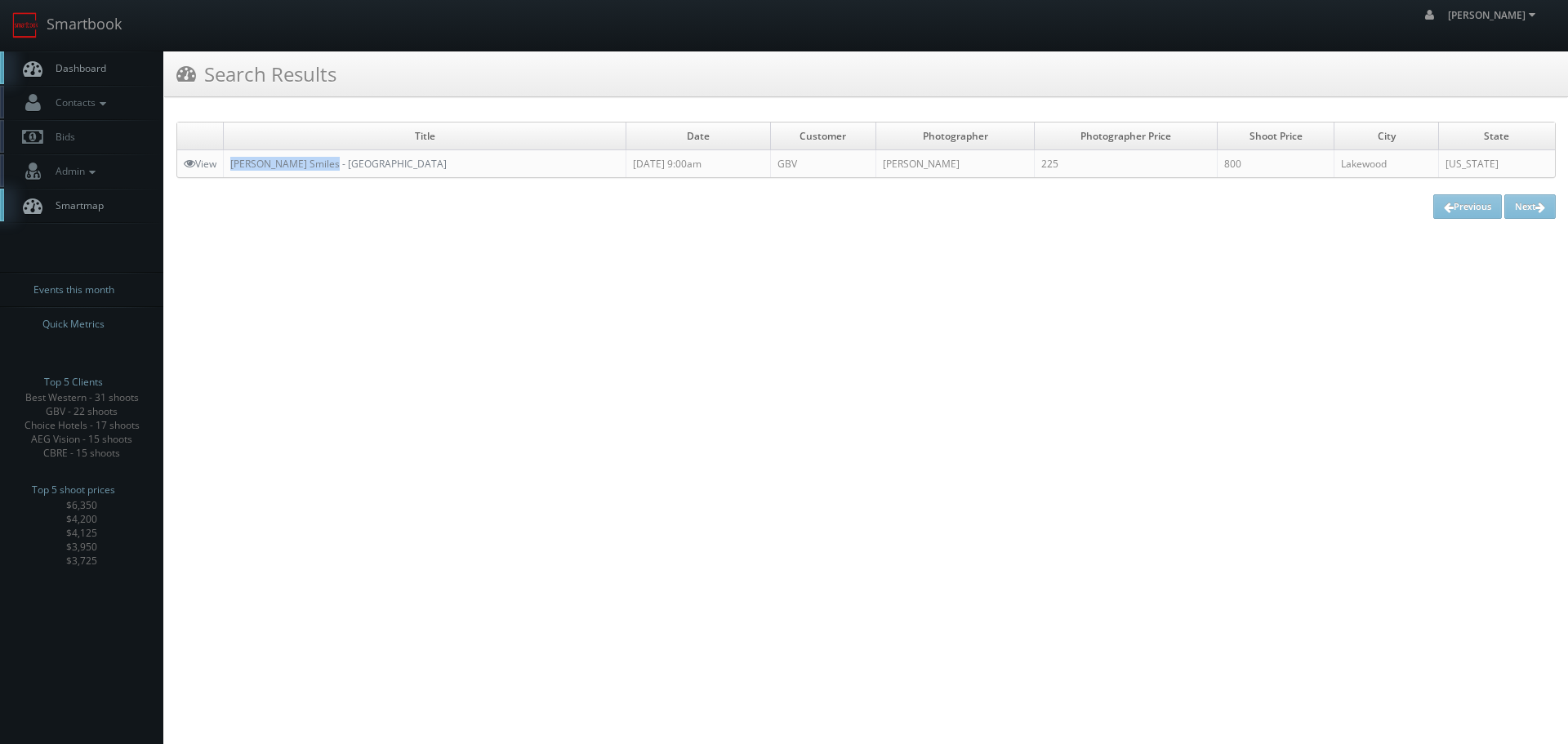
copy tr "Reva Smiles - Denver"
drag, startPoint x: 351, startPoint y: 164, endPoint x: 223, endPoint y: 174, distance: 128.4
click at [223, 174] on tr "View Reva Smiles - Denver 08/25/2025 9:00am GBV Alexandra Quinn 225 800 Lakewoo…" at bounding box center [866, 164] width 1377 height 28
click at [85, 19] on link "Smartbook" at bounding box center [66, 25] width 134 height 50
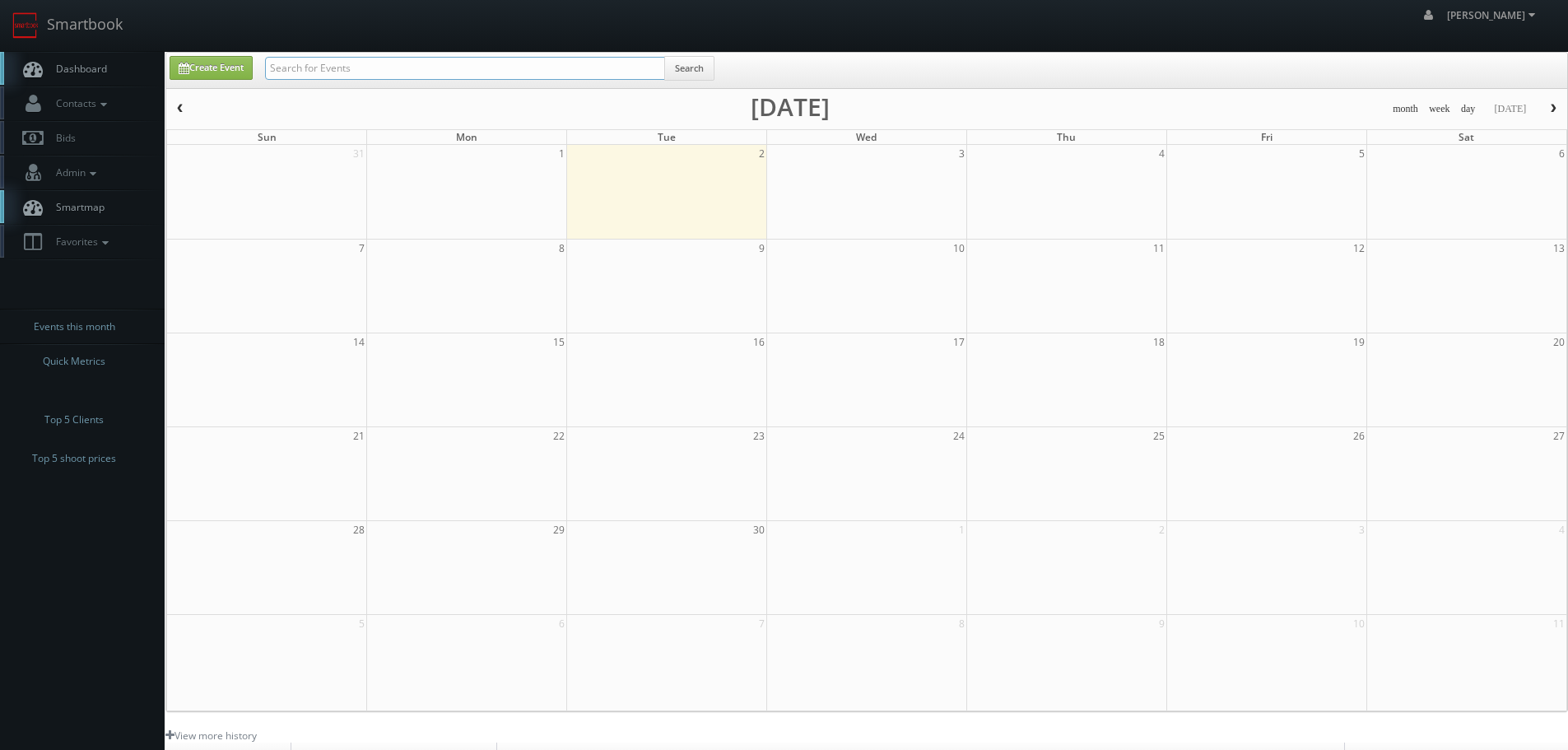
paste input "#61049"
click at [296, 64] on input "#61049" at bounding box center [465, 68] width 400 height 23
click at [281, 66] on input "#61049" at bounding box center [465, 68] width 400 height 23
type input "61049"
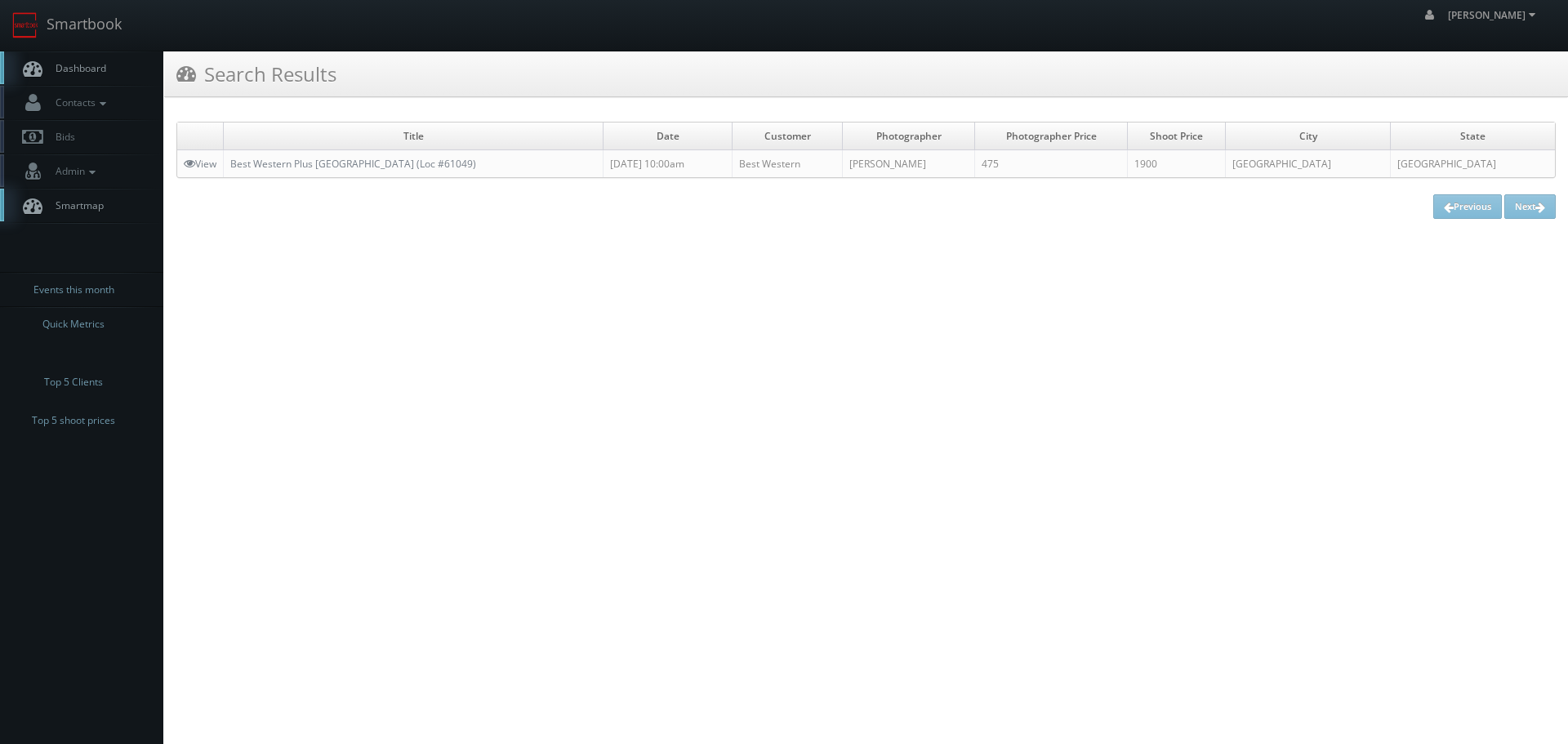
copy tr "Best Western Plus Calgary Centre Inn (Loc #61049)"
drag, startPoint x: 515, startPoint y: 165, endPoint x: 223, endPoint y: 164, distance: 292.0
click at [223, 164] on tr "View Best Western Plus Calgary Centre Inn (Loc #61049) 08/25/2025 10:00am Best …" at bounding box center [866, 164] width 1377 height 28
click at [88, 14] on link "Smartbook" at bounding box center [66, 25] width 134 height 50
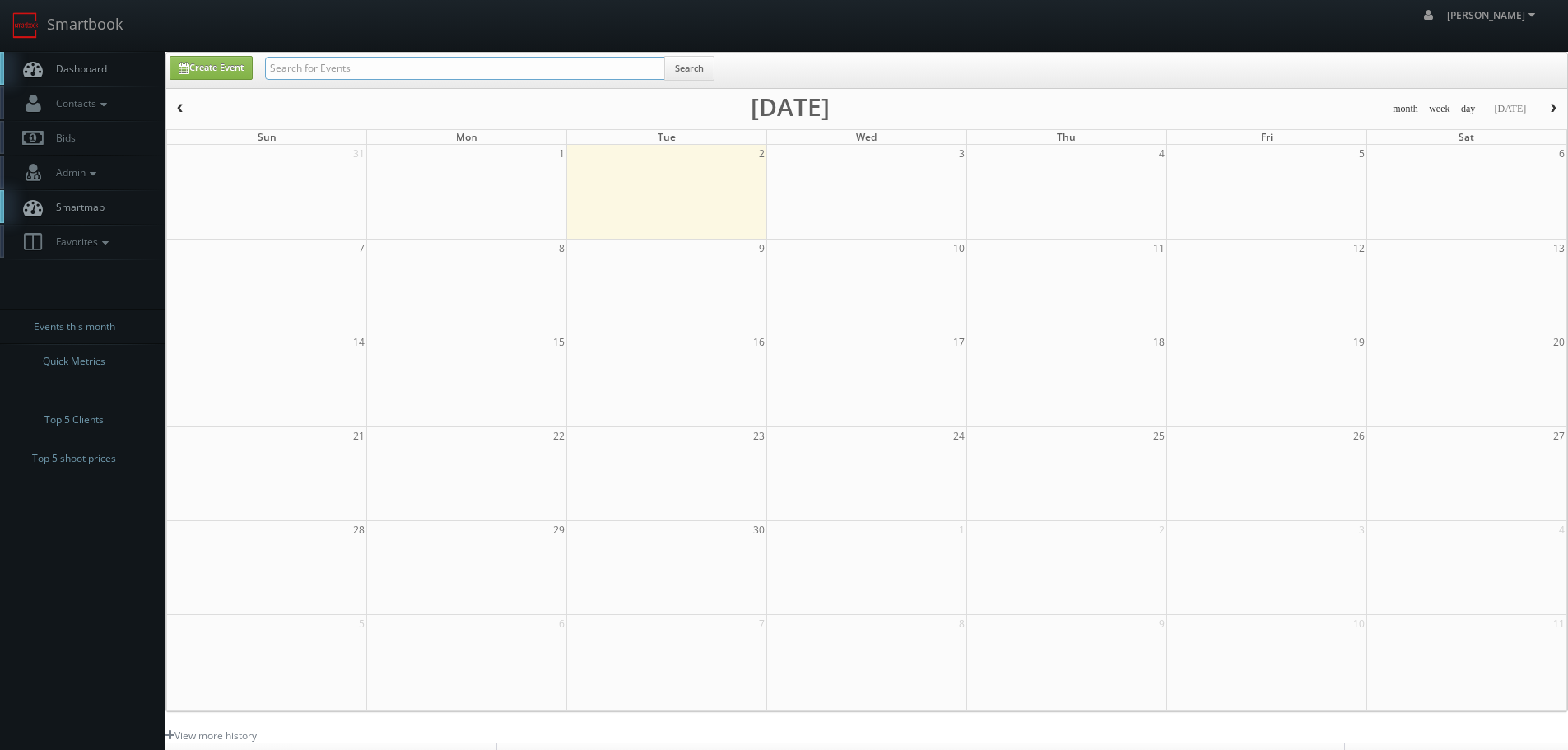
click at [415, 69] on input "text" at bounding box center [465, 68] width 400 height 23
paste input "L&E Research"
type input "L&E Research"
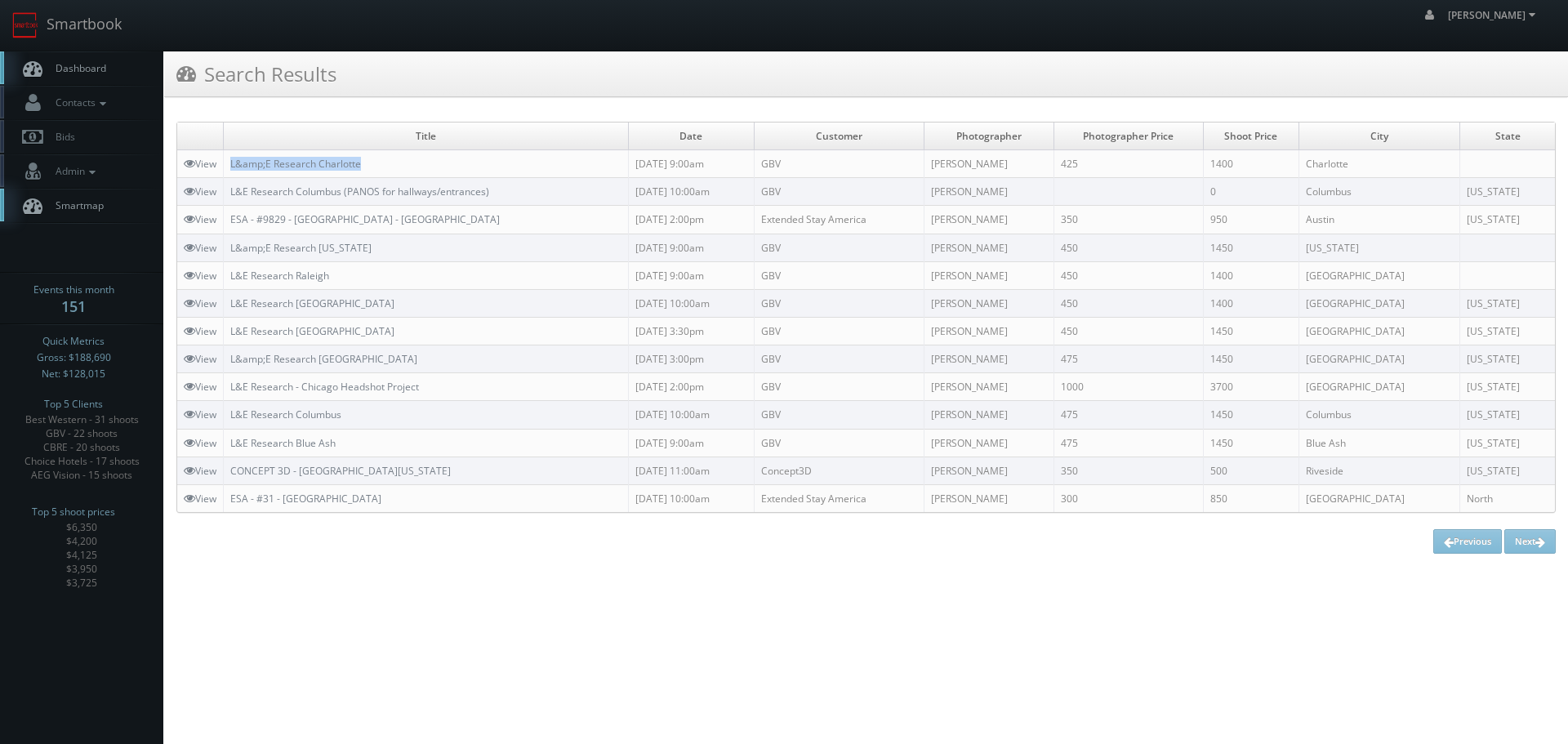
copy link "L&amp;E Research Charlotte"
drag, startPoint x: 393, startPoint y: 158, endPoint x: 232, endPoint y: 161, distance: 161.0
click at [232, 161] on td "L&amp;E Research Charlotte" at bounding box center [427, 164] width 405 height 28
click at [99, 27] on link "Smartbook" at bounding box center [66, 25] width 134 height 50
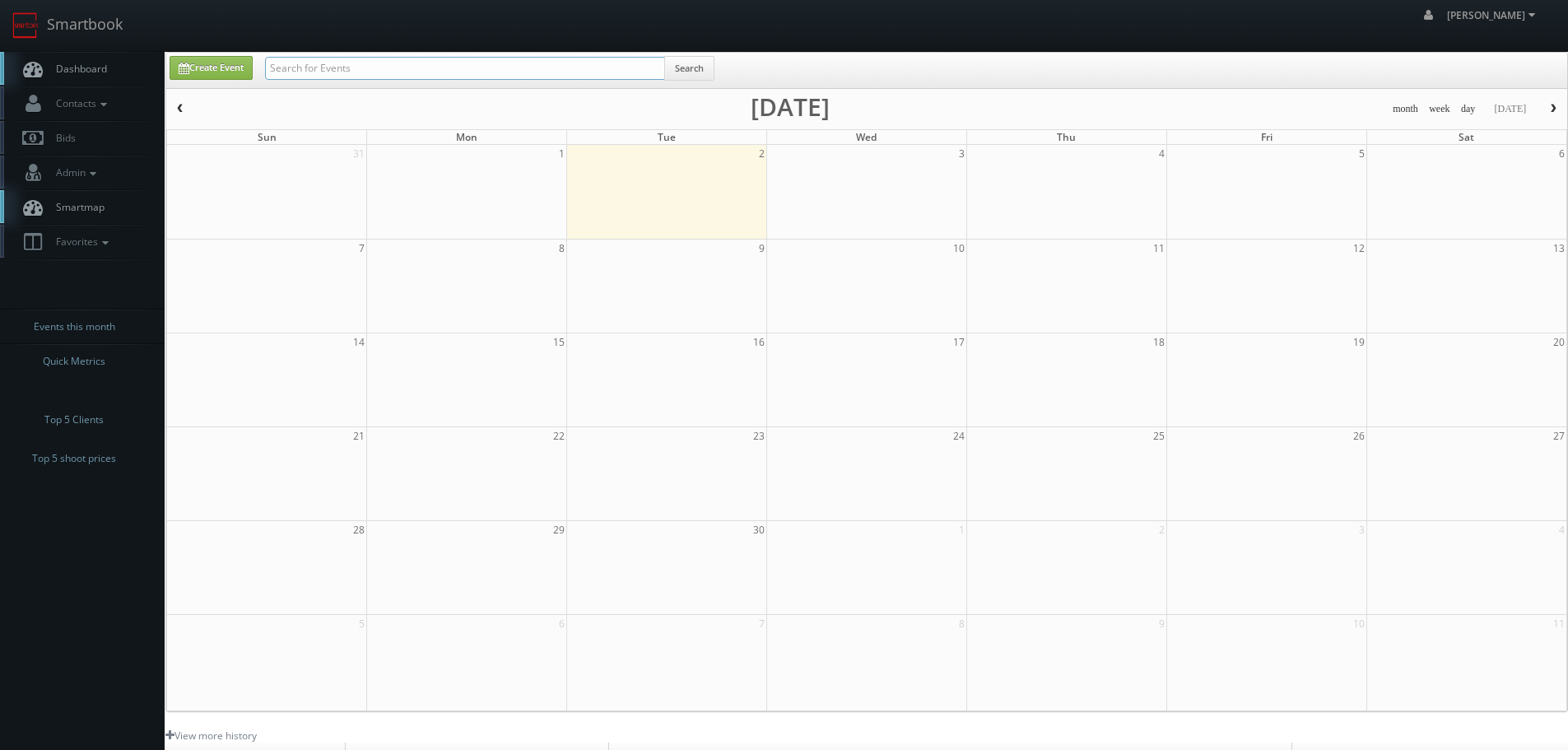
drag, startPoint x: 0, startPoint y: 0, endPoint x: 419, endPoint y: 60, distance: 423.3
click at [419, 60] on input "text" at bounding box center [465, 68] width 400 height 23
type input "oak forest"
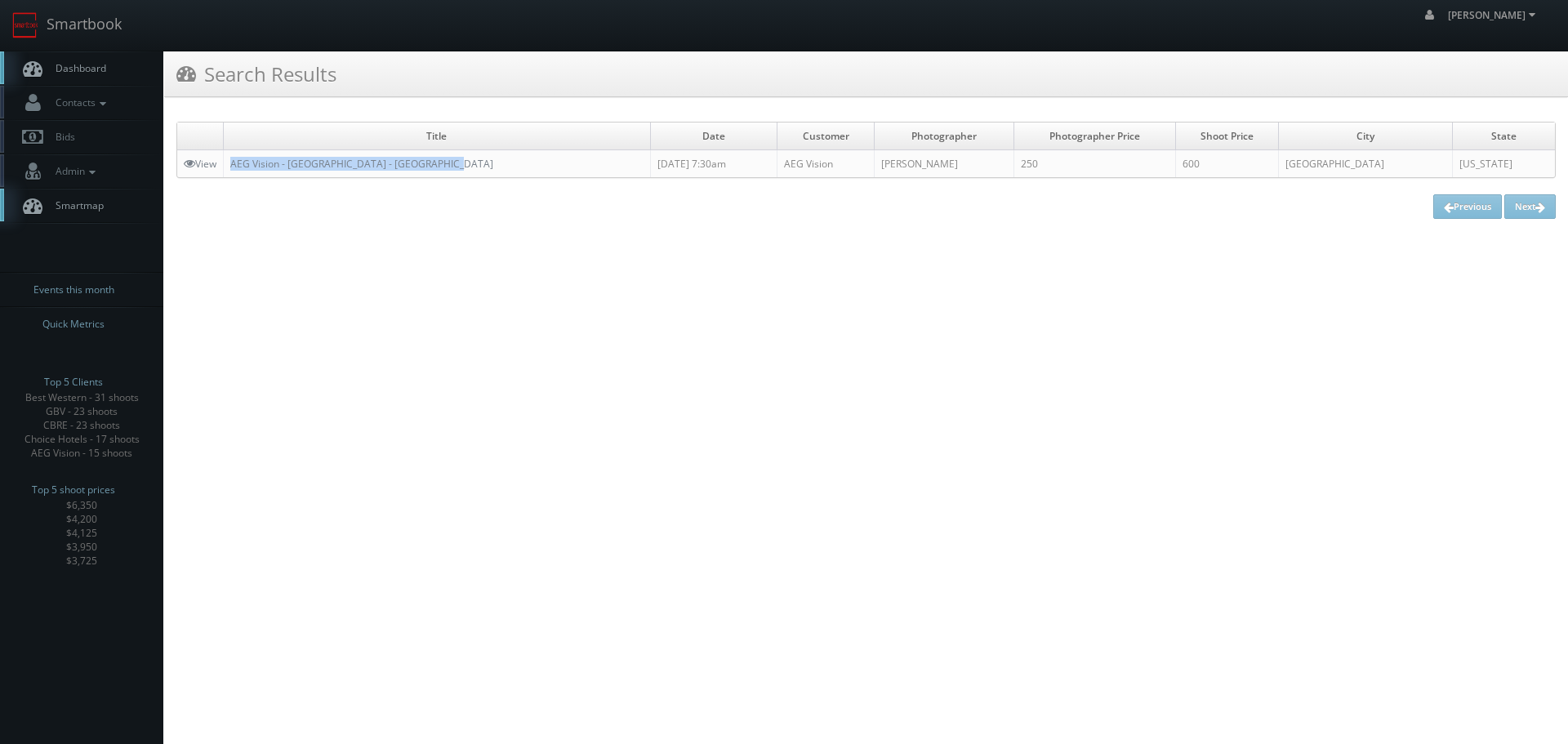
copy link "AEG Vision - Memorial Eye Center - Oak Forest"
drag, startPoint x: 450, startPoint y: 168, endPoint x: 233, endPoint y: 166, distance: 217.0
click at [231, 166] on td "AEG Vision - Memorial Eye Center - Oak Forest" at bounding box center [437, 164] width 427 height 28
click at [78, 30] on link "Smartbook" at bounding box center [66, 25] width 134 height 50
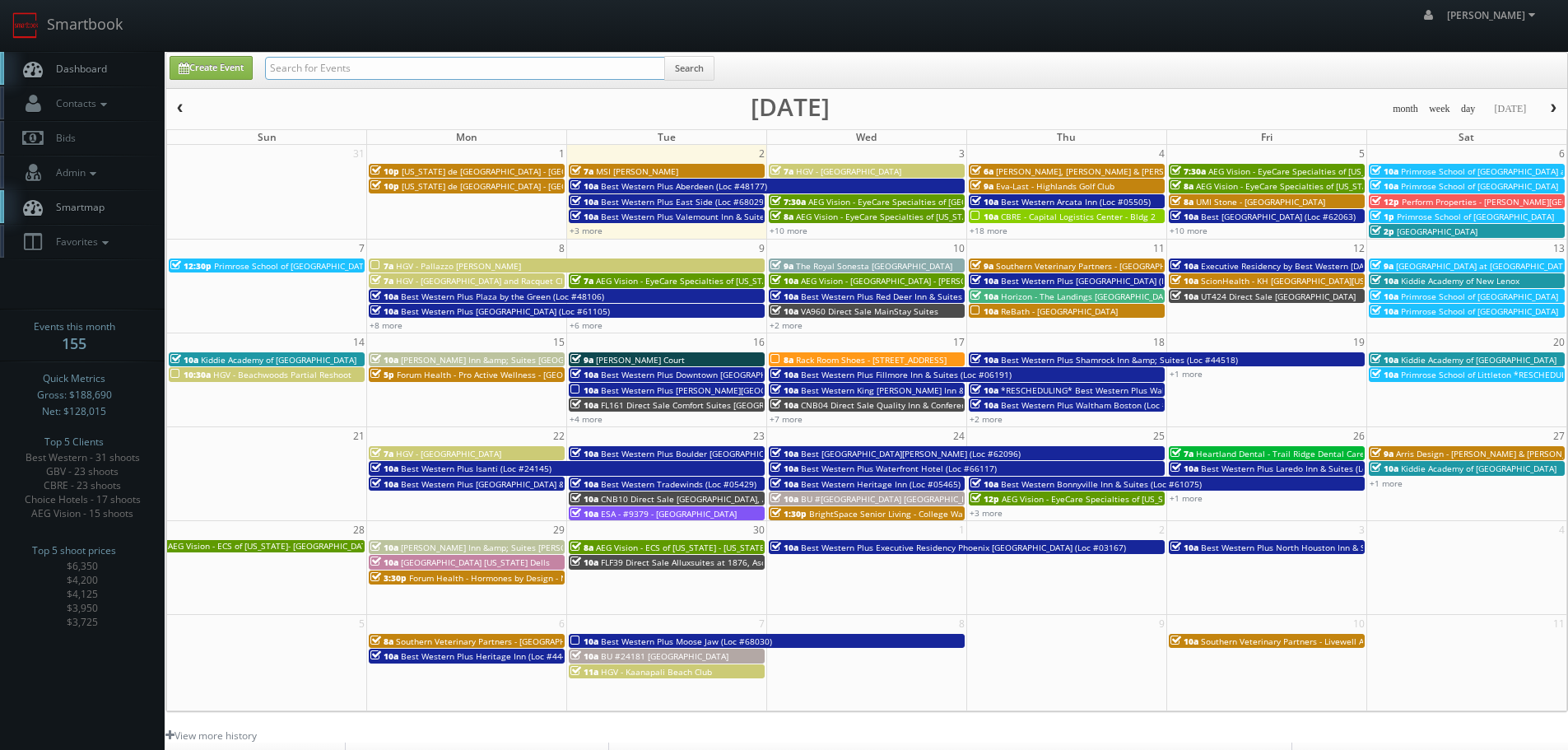
click at [516, 70] on input "text" at bounding box center [465, 68] width 400 height 23
type input "61094"
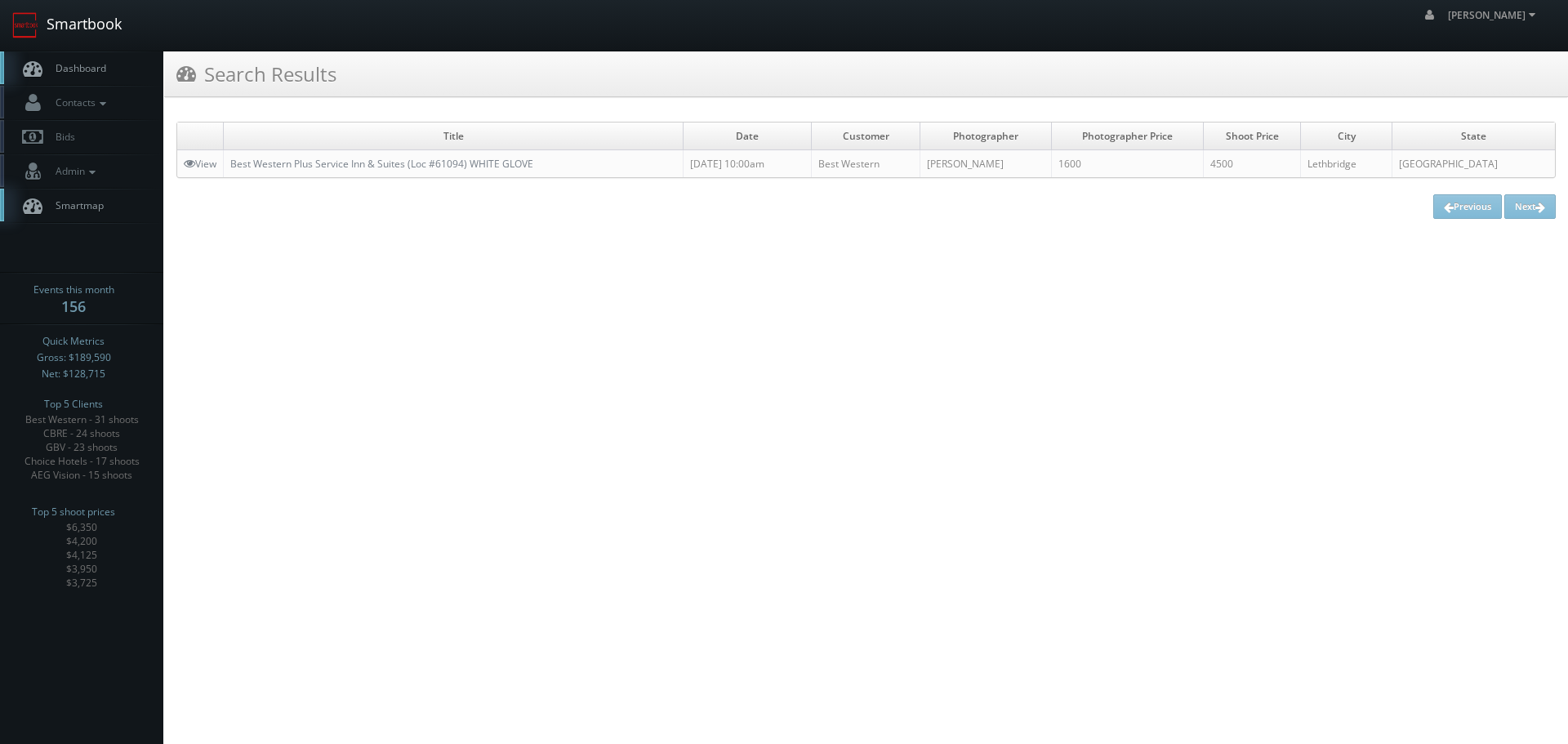
click at [75, 26] on link "Smartbook" at bounding box center [66, 25] width 134 height 50
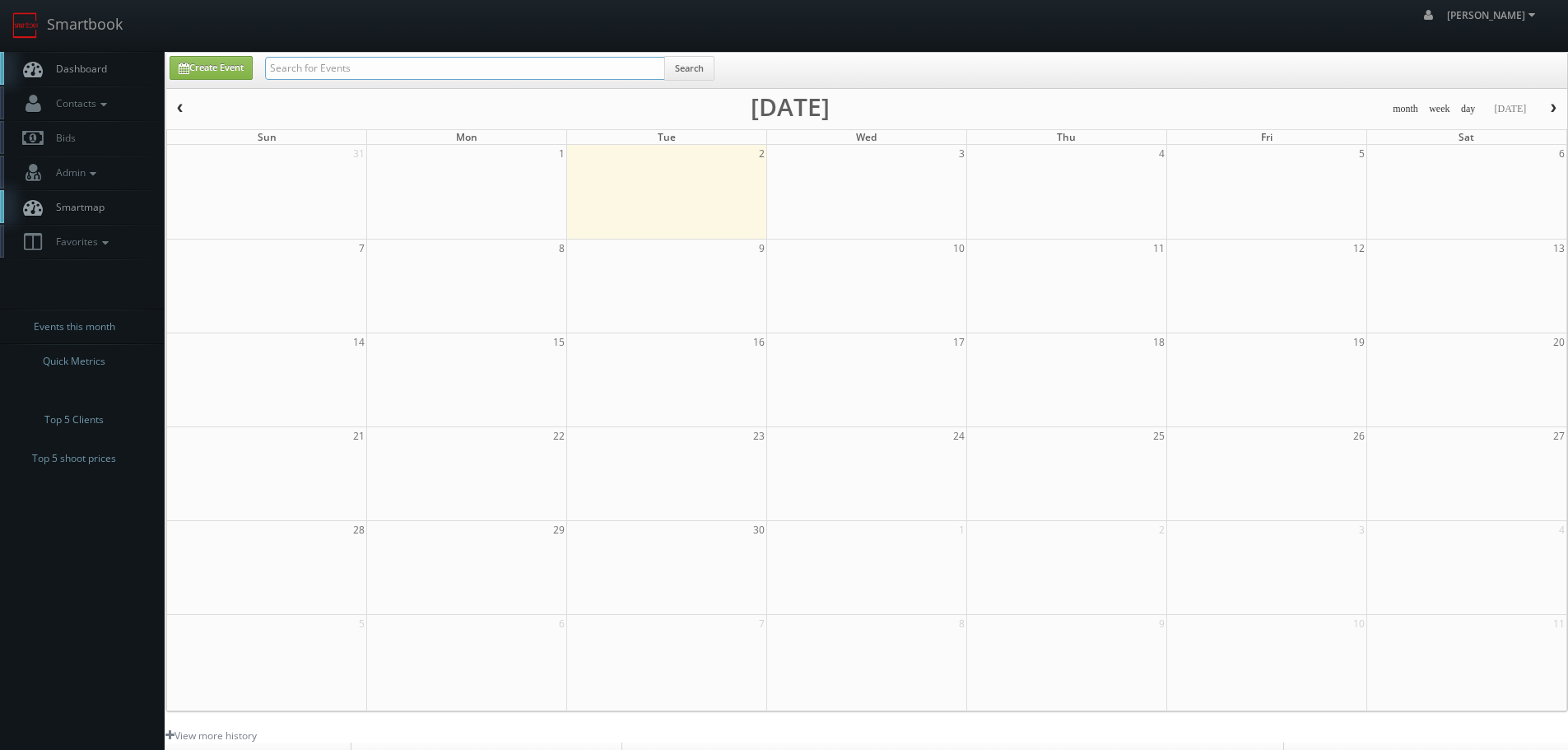
click at [415, 78] on input "text" at bounding box center [465, 68] width 400 height 23
paste input "burnsville"
type input "burnsville"
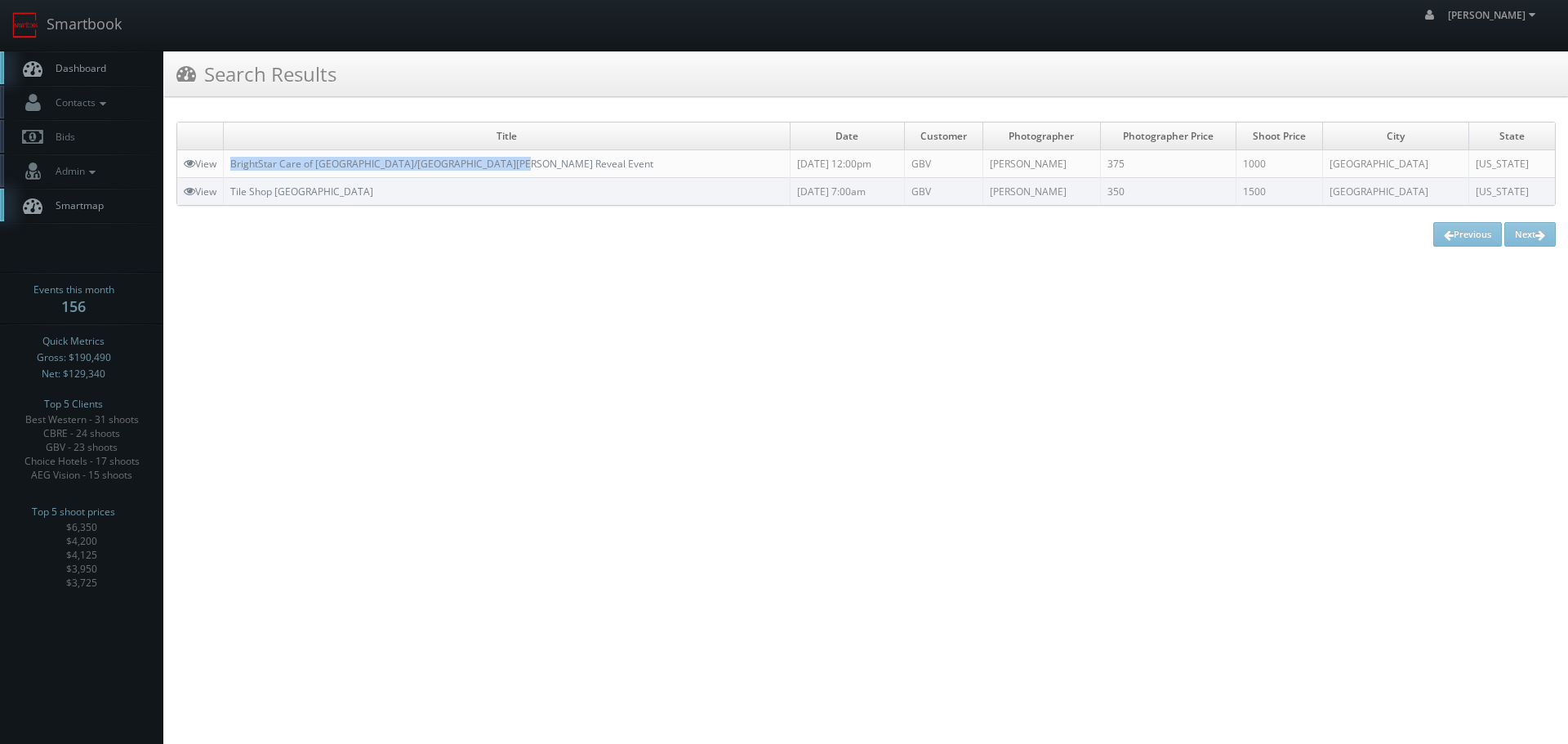
drag, startPoint x: 534, startPoint y: 154, endPoint x: 806, endPoint y: 251, distance: 288.8
click at [227, 156] on td "BrightStar Care of Burnsville/South St. Paul Reveal Event" at bounding box center [507, 164] width 567 height 28
copy link "BrightStar Care of Burnsville/South St. Paul Reveal Event"
drag, startPoint x: 324, startPoint y: 256, endPoint x: 272, endPoint y: 214, distance: 66.8
click at [321, 255] on div "Title Date Customer Photographer Photographer Price Shoot Price City State View…" at bounding box center [865, 184] width 1403 height 150
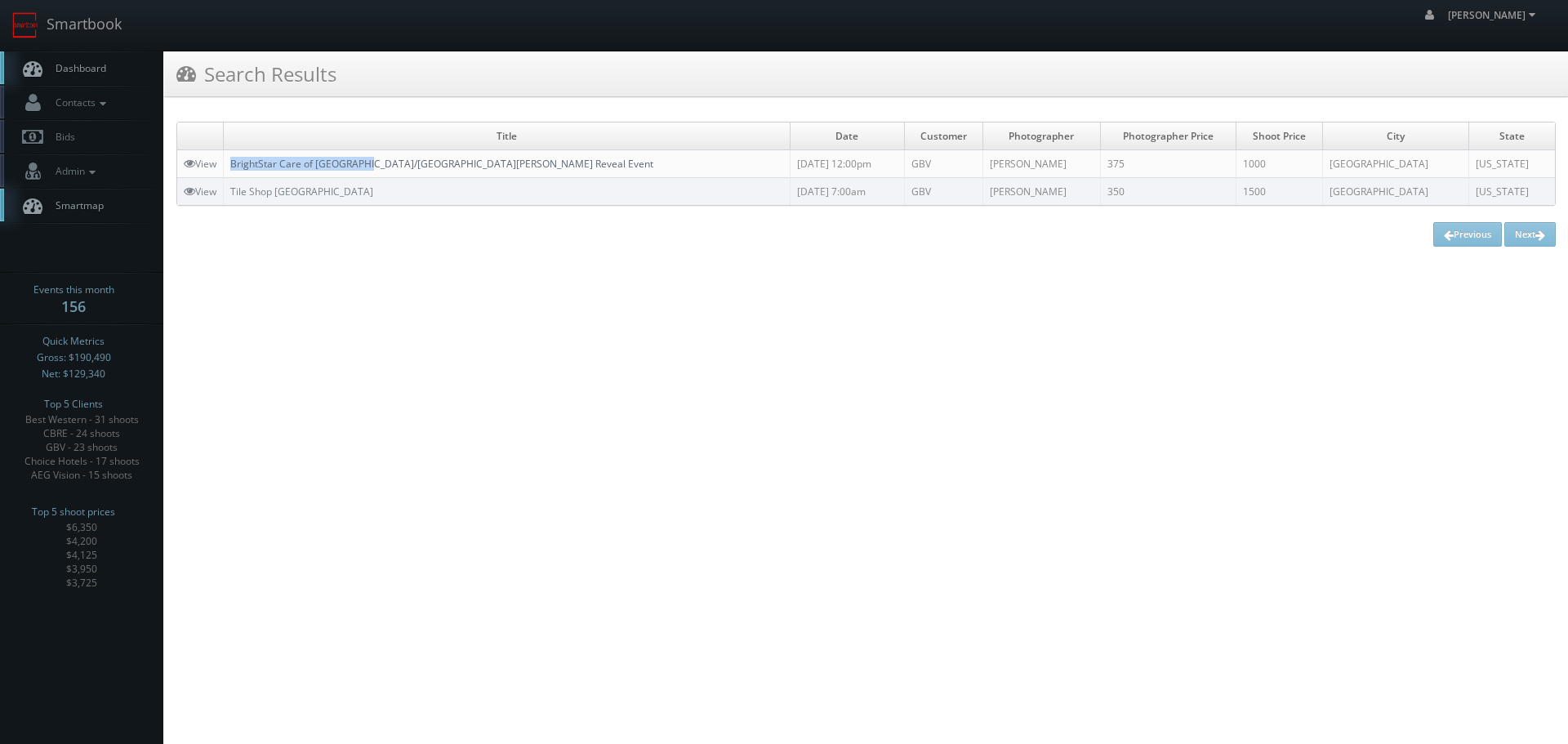
copy link "BrightStar Care of Burnsville"
drag, startPoint x: 228, startPoint y: 164, endPoint x: 360, endPoint y: 167, distance: 132.0
click at [360, 167] on td "BrightStar Care of Burnsville/South St. Paul Reveal Event" at bounding box center [507, 164] width 567 height 28
click at [80, 42] on link "Smartbook" at bounding box center [66, 25] width 134 height 50
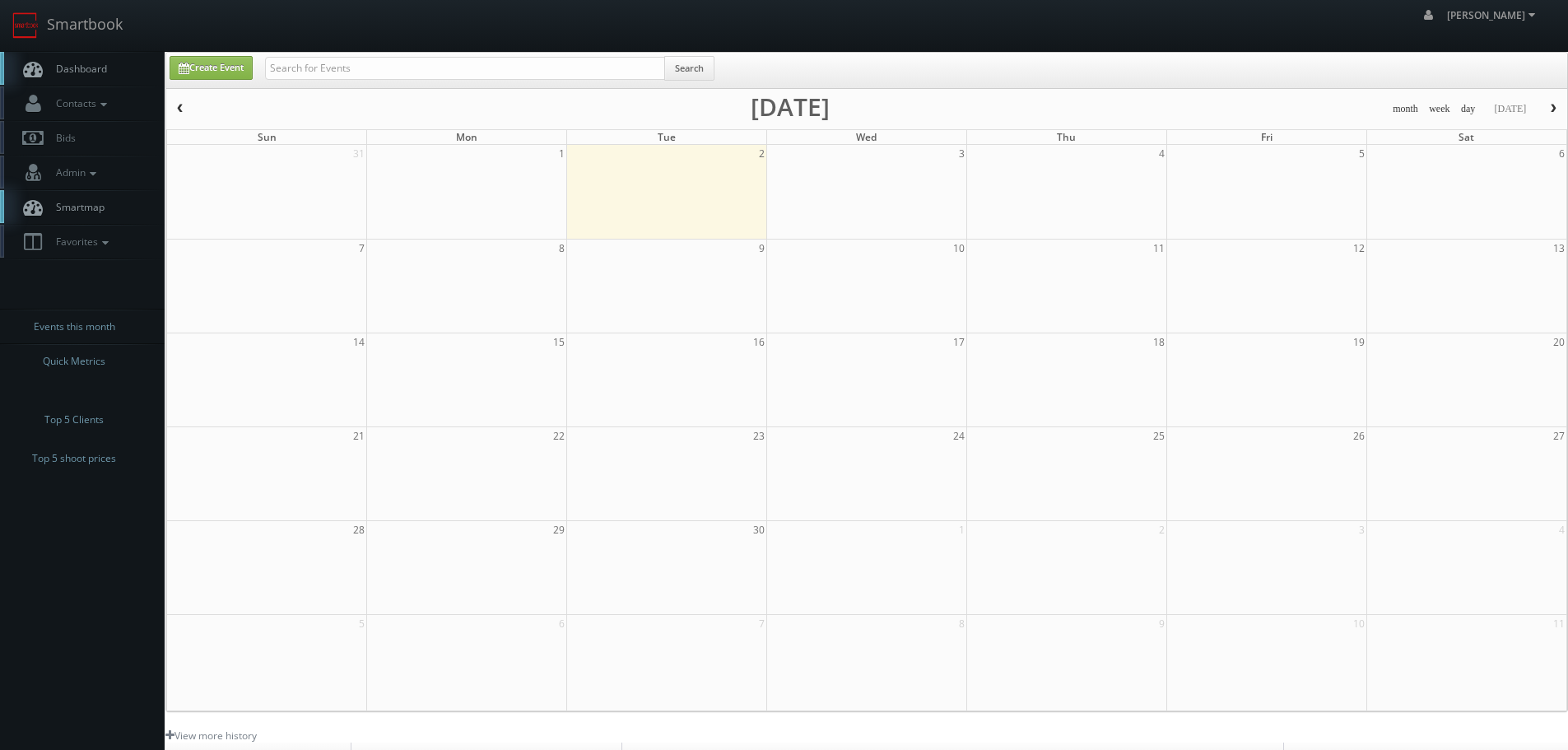
click at [493, 79] on div "Search" at bounding box center [489, 72] width 449 height 33
click at [496, 71] on input "text" at bounding box center [465, 68] width 400 height 23
paste input "Centerville"
type input "Centerville"
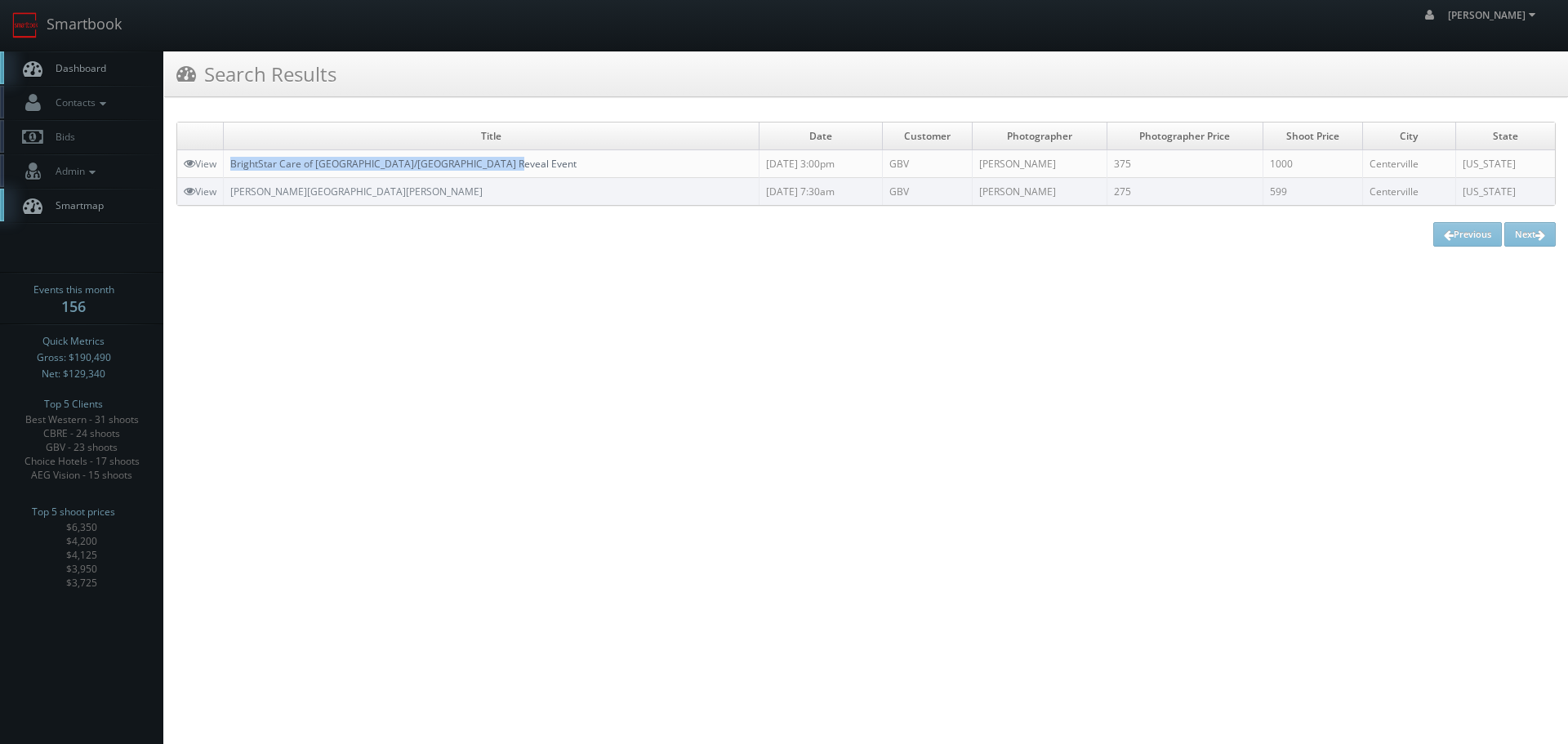
copy link "BrightStar Care of Centerville/South Dayton Reveal Event"
drag, startPoint x: 525, startPoint y: 160, endPoint x: 239, endPoint y: 162, distance: 286.0
click at [234, 160] on td "BrightStar Care of Centerville/South Dayton Reveal Event" at bounding box center [491, 164] width 535 height 28
click at [69, 25] on link "Smartbook" at bounding box center [66, 25] width 134 height 50
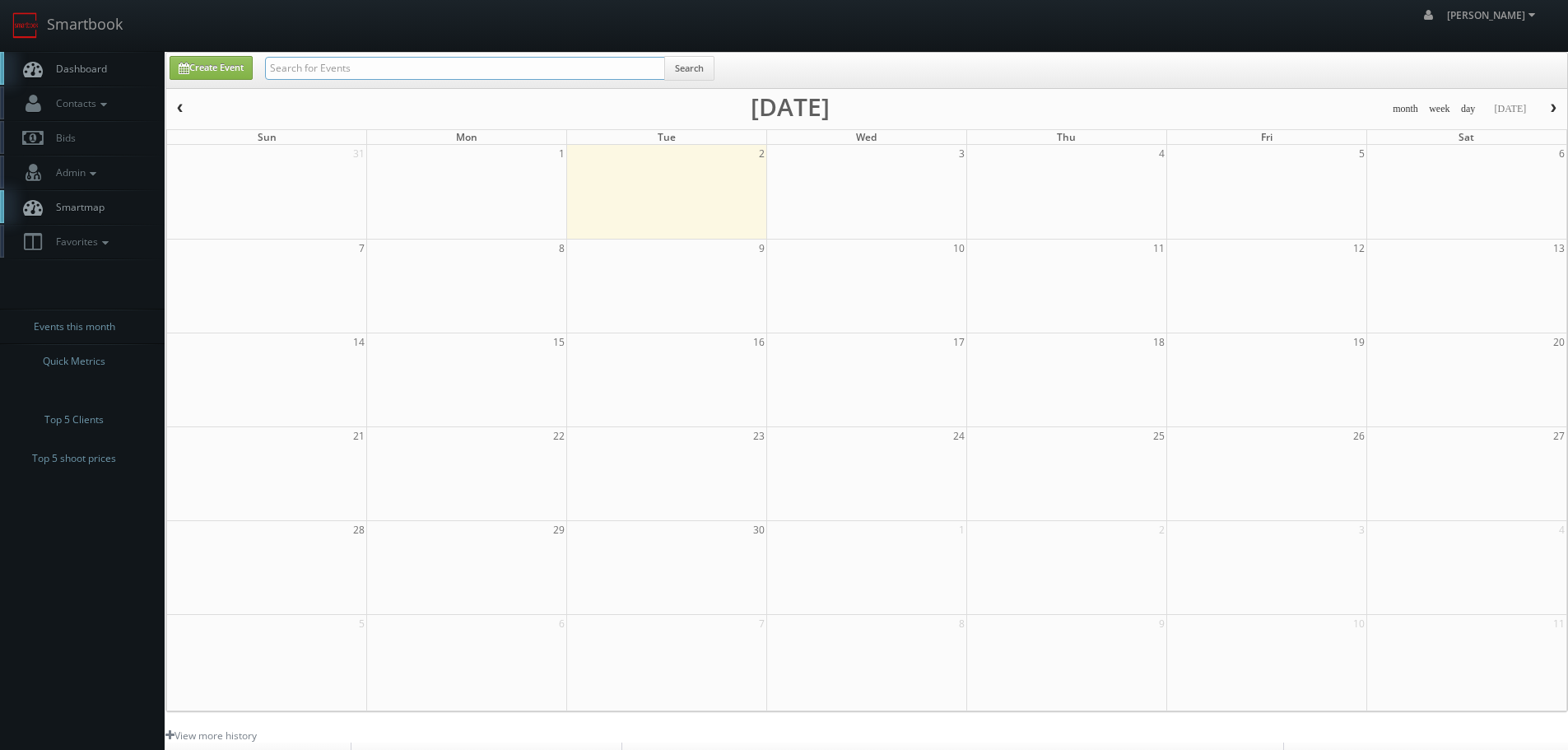
click at [428, 79] on input "text" at bounding box center [465, 68] width 400 height 23
paste input "NY989"
type input "NY989"
